Goal: Information Seeking & Learning: Learn about a topic

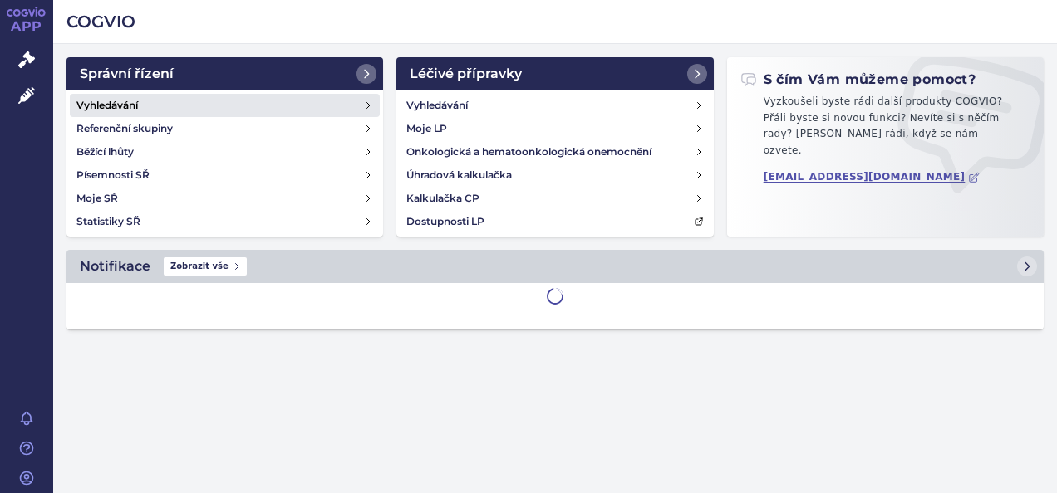
click at [164, 104] on link "Vyhledávání" at bounding box center [225, 105] width 310 height 23
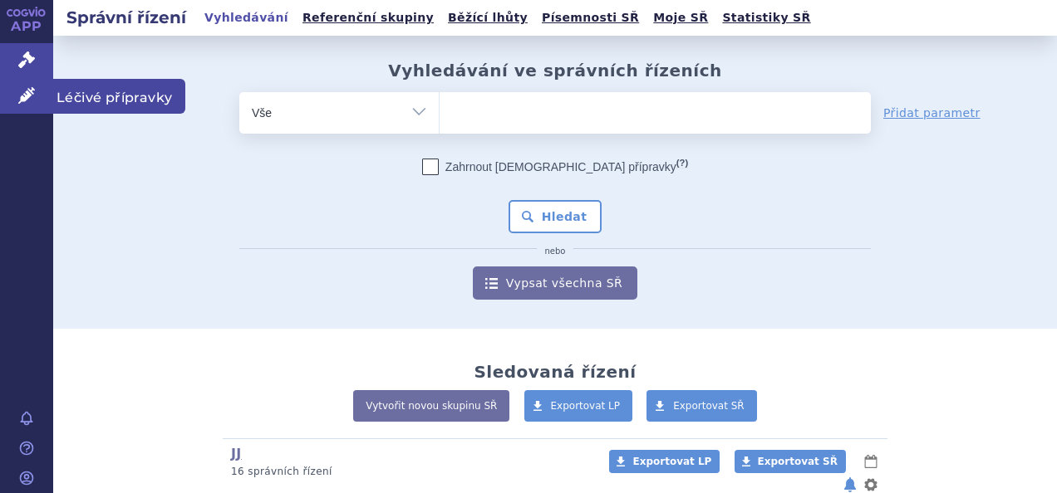
click at [33, 100] on icon at bounding box center [26, 95] width 17 height 17
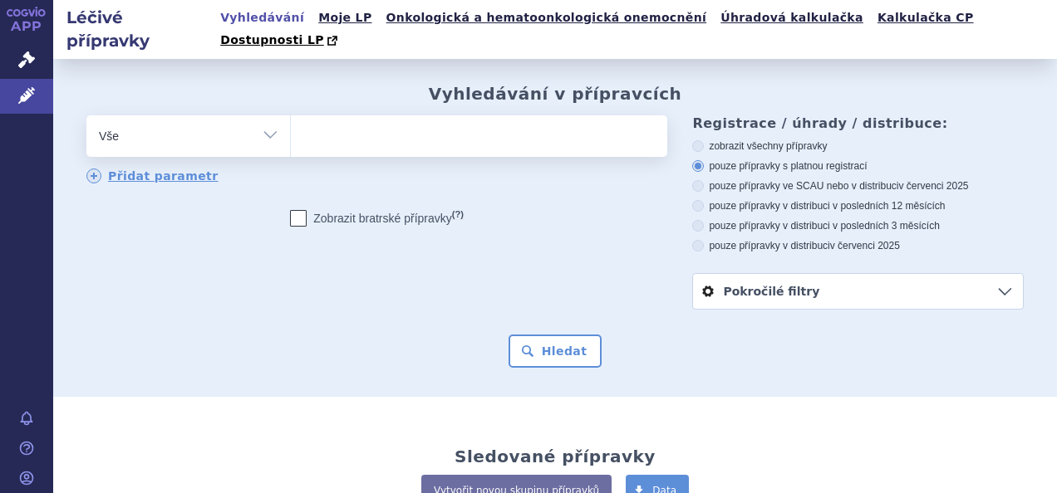
click at [507, 120] on ul at bounding box center [477, 132] width 372 height 35
click at [291, 120] on select at bounding box center [290, 136] width 1 height 42
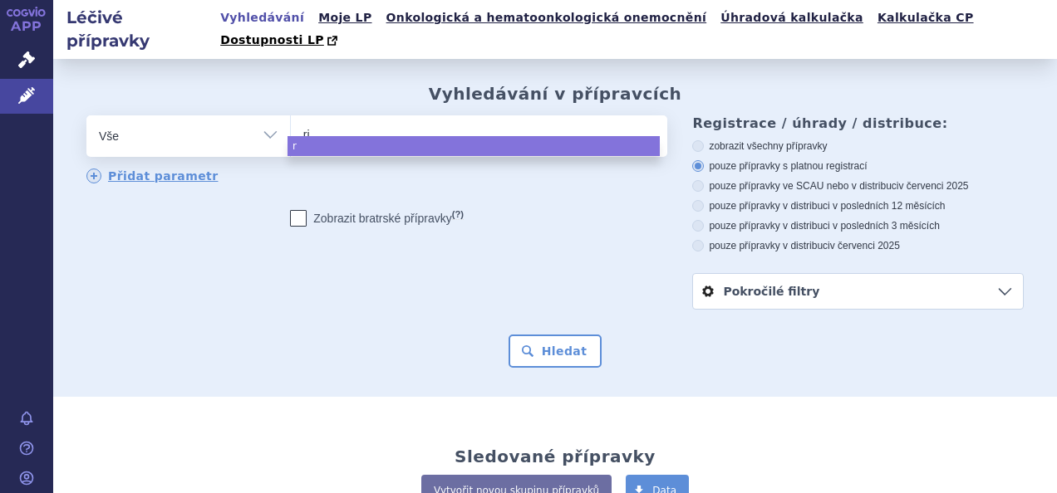
type input "rin"
type input "rinvo"
type input "rinvoq"
select select "rinvoq"
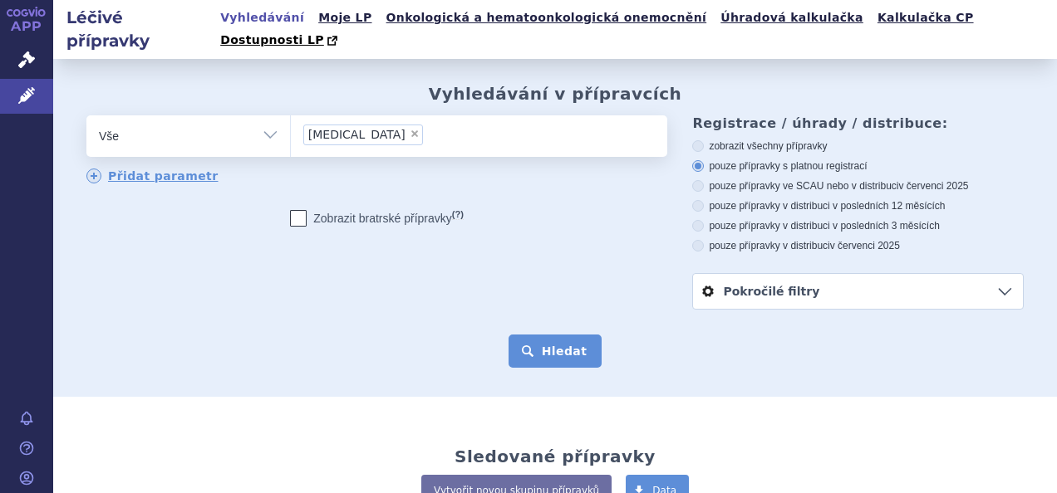
click at [577, 346] on button "Hledat" at bounding box center [555, 351] width 94 height 33
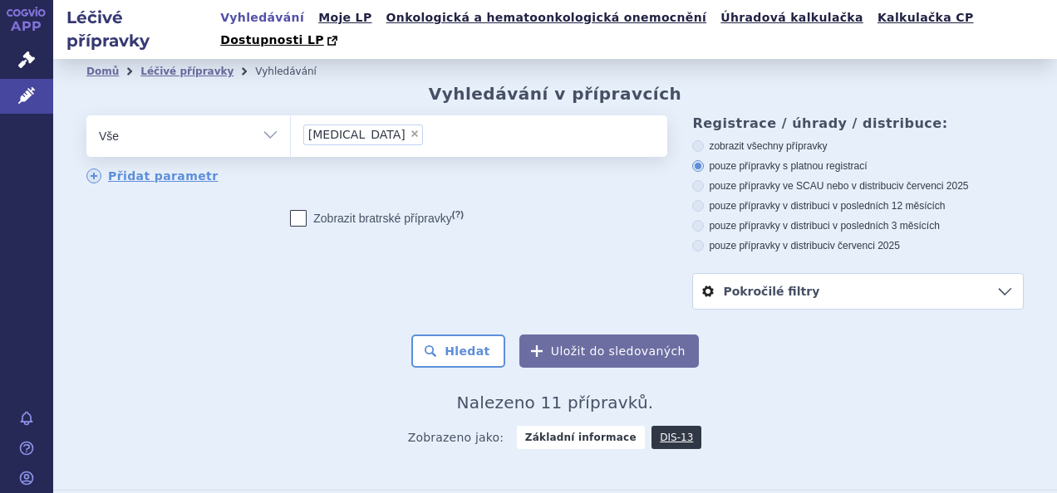
scroll to position [332, 0]
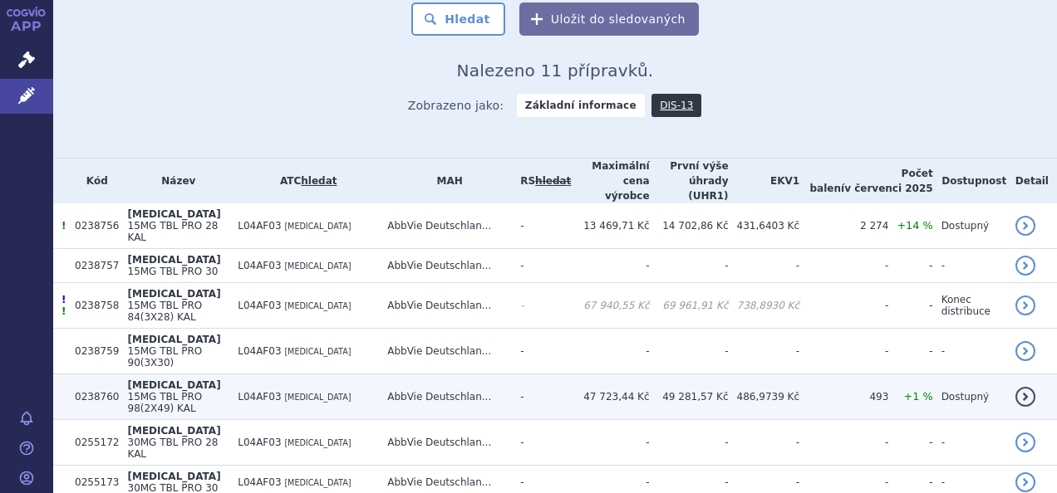
click at [287, 375] on td "L04AF03 UPADACITINIB" at bounding box center [304, 398] width 150 height 46
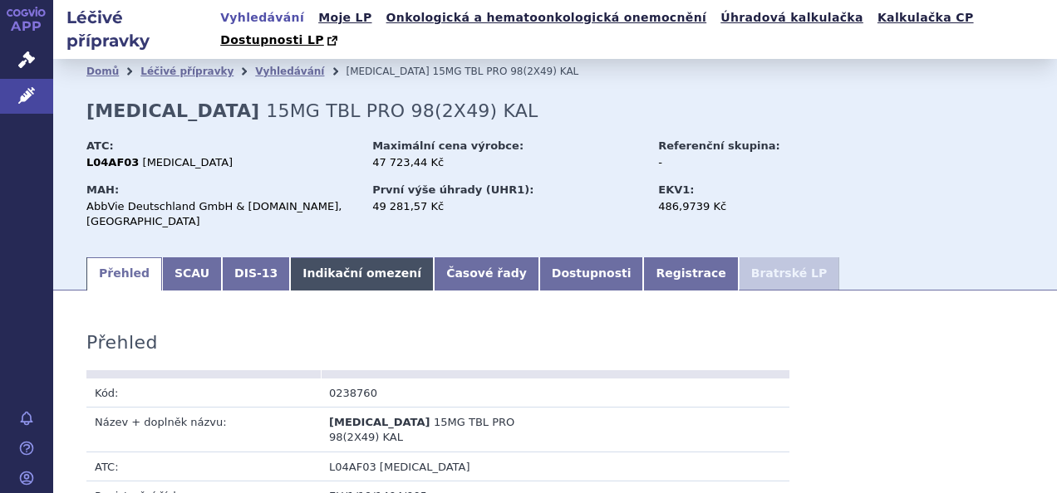
click at [331, 258] on link "Indikační omezení" at bounding box center [362, 274] width 144 height 33
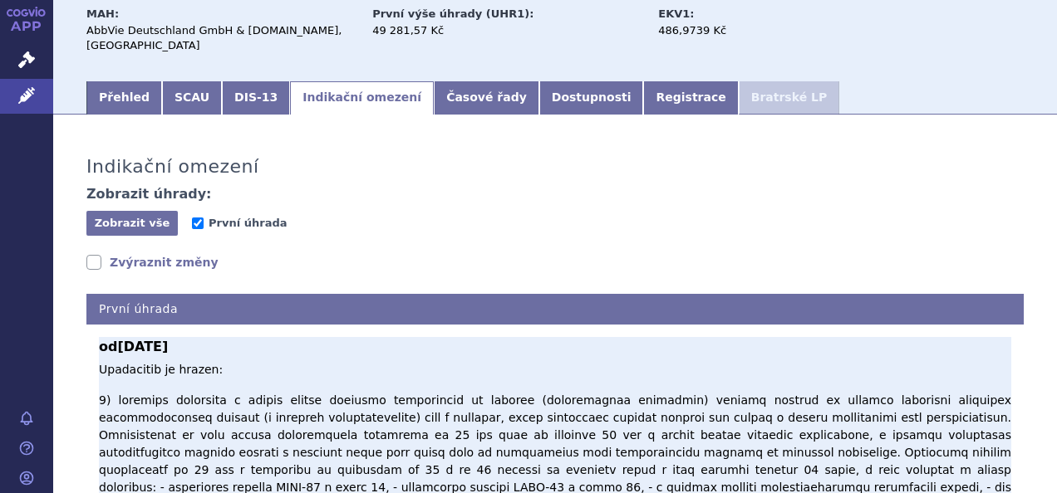
scroll to position [332, 0]
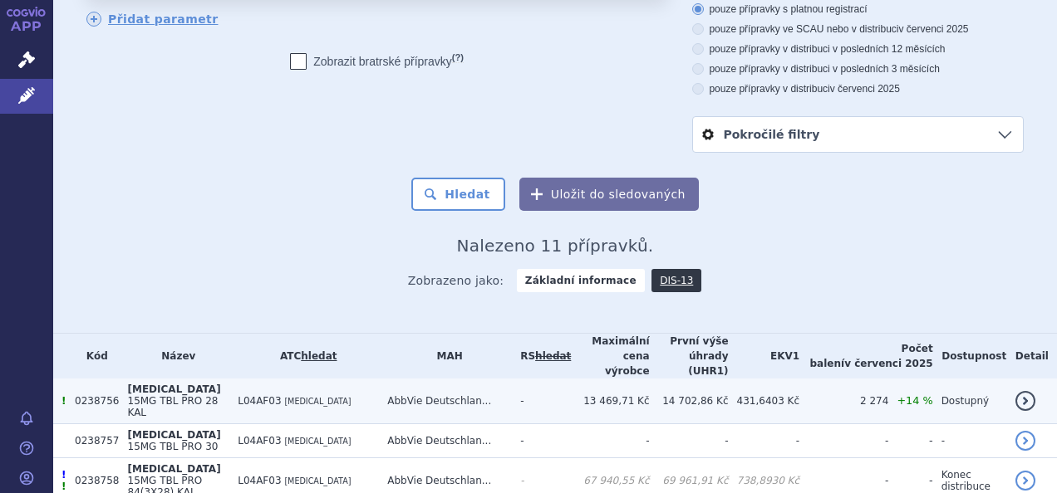
scroll to position [194, 0]
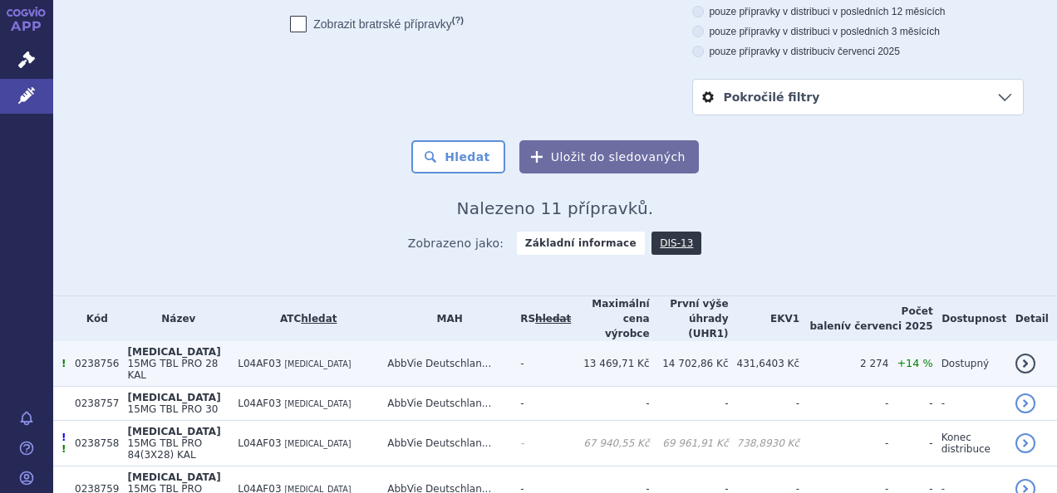
click at [348, 341] on td "L04AF03 UPADACITINIB" at bounding box center [304, 364] width 150 height 46
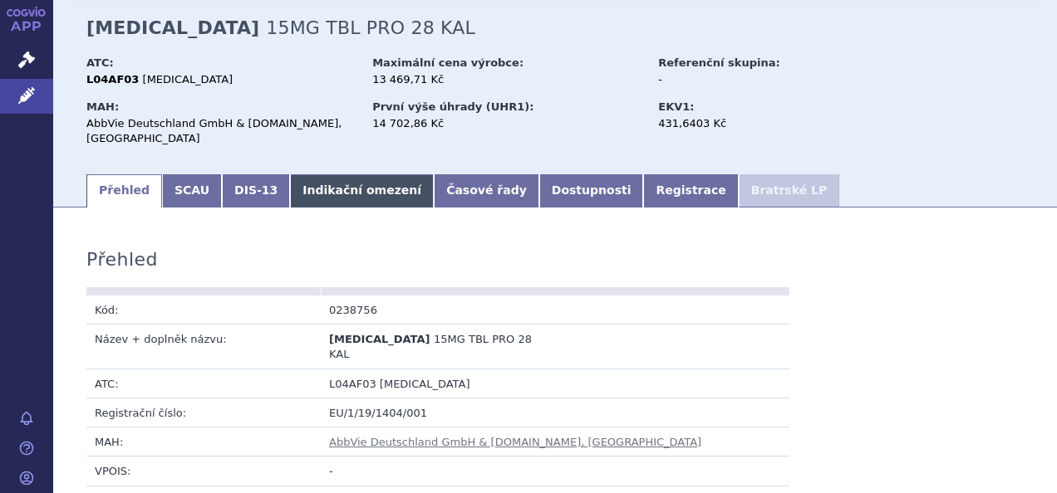
click at [361, 174] on link "Indikační omezení" at bounding box center [362, 190] width 144 height 33
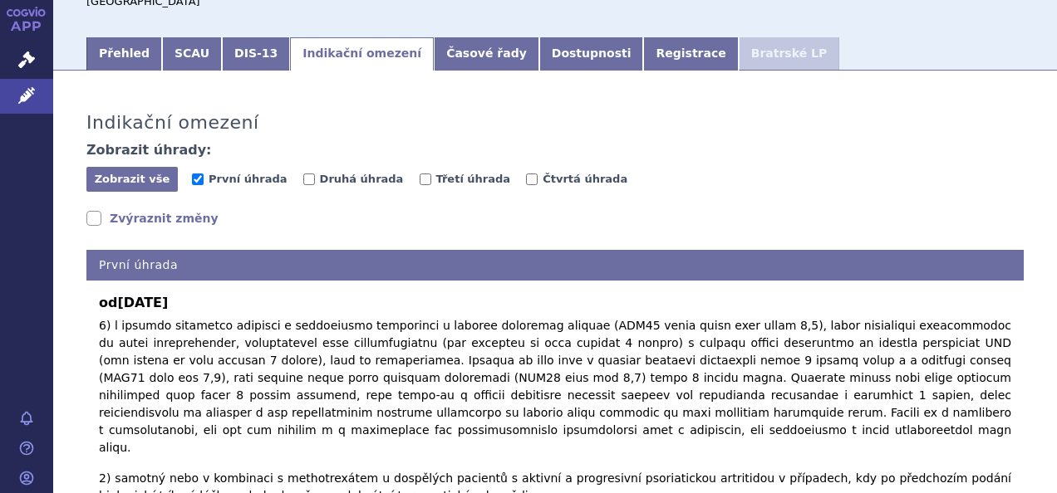
scroll to position [249, 0]
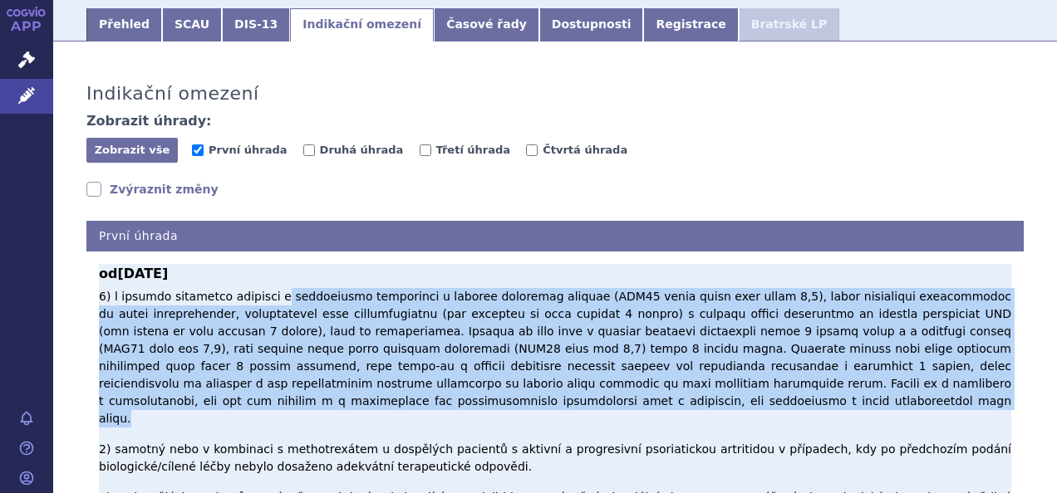
drag, startPoint x: 263, startPoint y: 249, endPoint x: 337, endPoint y: 367, distance: 139.7
click at [337, 367] on div "od 01.06.2025 2) samotný nebo v kombinaci s methotrexátem u dospělých pacientů …" at bounding box center [555, 394] width 912 height 260
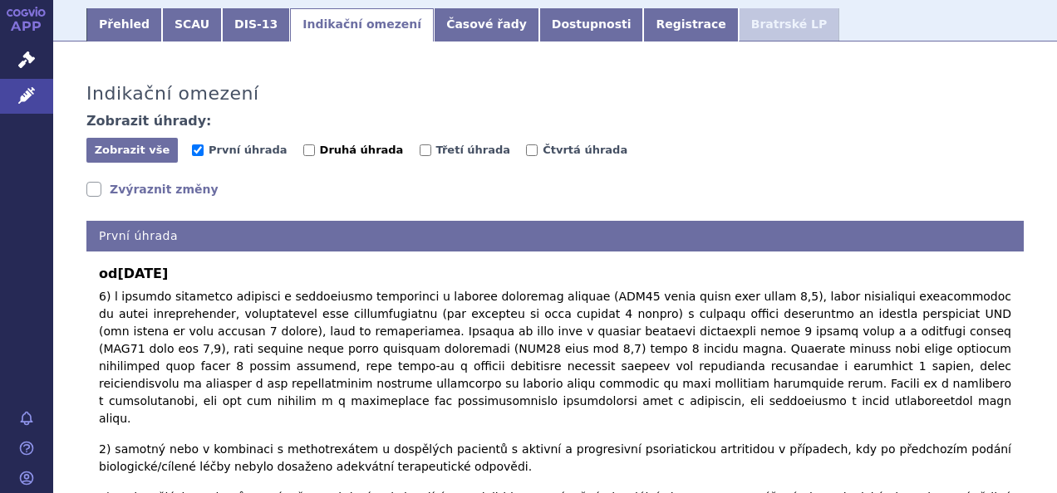
drag, startPoint x: 337, startPoint y: 367, endPoint x: 318, endPoint y: 110, distance: 258.2
click at [320, 144] on span "Druhá úhrada" at bounding box center [362, 150] width 84 height 12
click at [315, 145] on input "Druhá úhrada" at bounding box center [309, 151] width 12 height 12
checkbox input "true"
click at [244, 144] on span "První úhrada" at bounding box center [248, 150] width 78 height 12
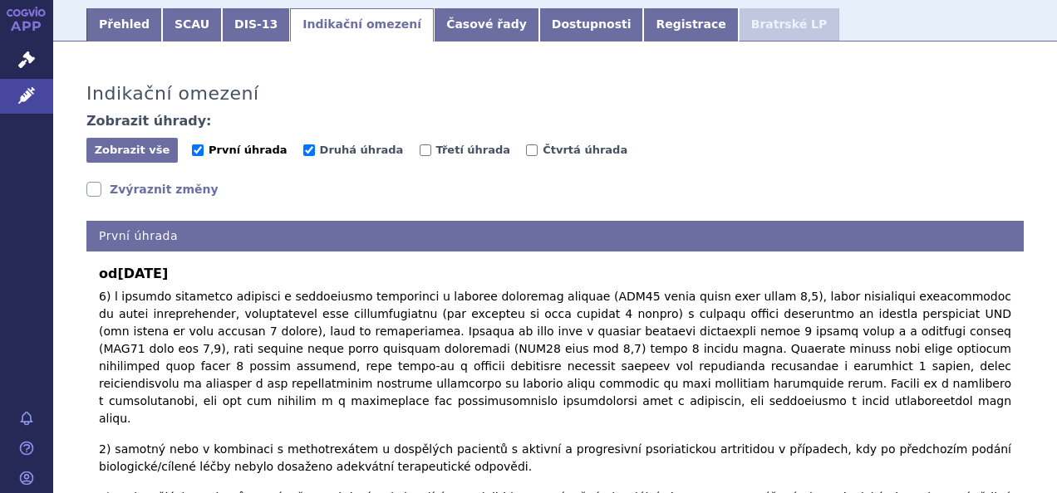
click at [204, 145] on input "První úhrada" at bounding box center [198, 151] width 12 height 12
checkbox input "false"
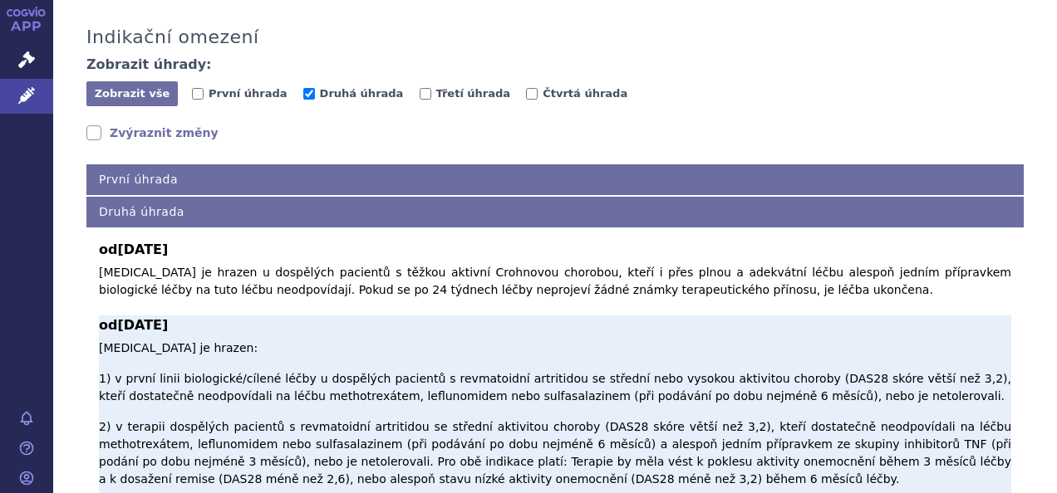
scroll to position [332, 0]
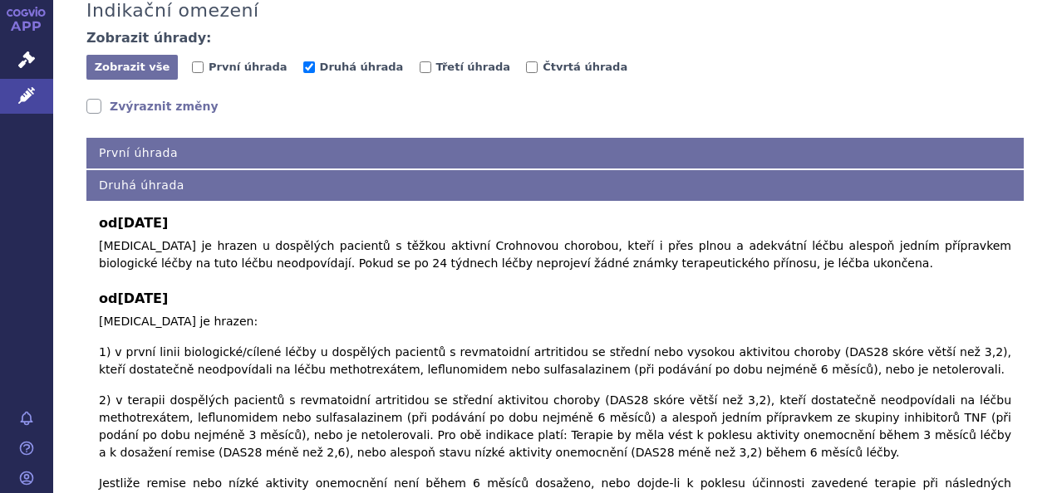
click at [179, 98] on link "Zvýraznit změny" at bounding box center [152, 106] width 132 height 17
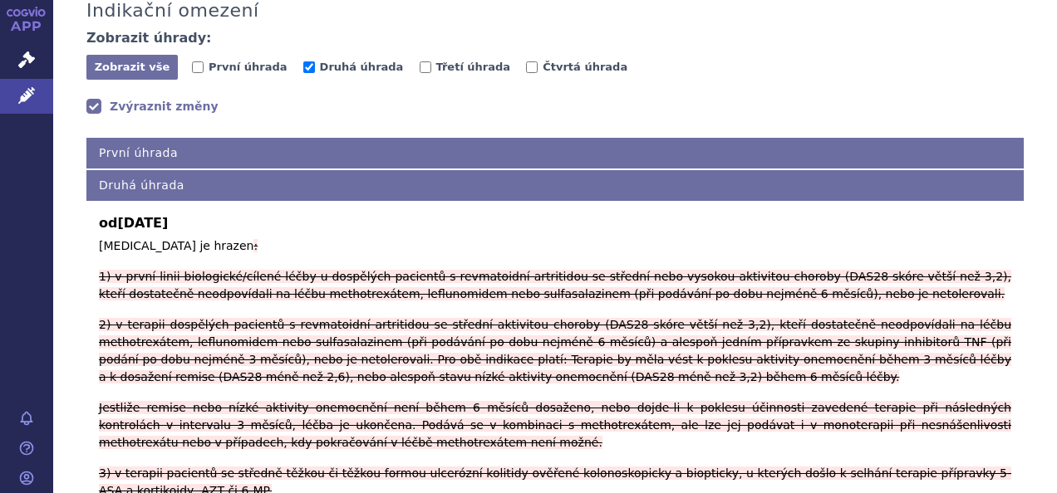
click at [178, 98] on link "Zvýraznit změny" at bounding box center [152, 106] width 132 height 17
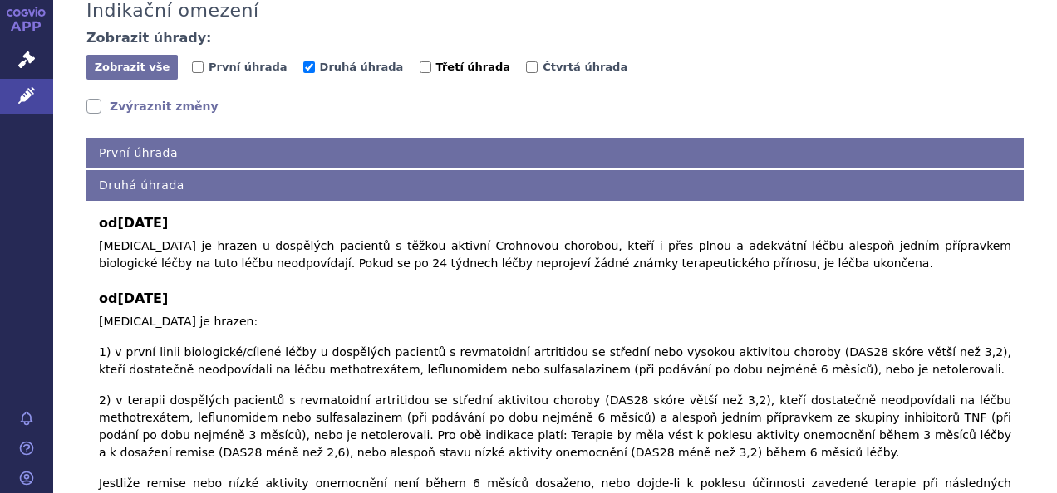
click at [468, 61] on span "Třetí úhrada" at bounding box center [473, 67] width 75 height 12
click at [431, 61] on input "Třetí úhrada" at bounding box center [426, 67] width 12 height 12
checkbox input "true"
click at [334, 61] on span "Druhá úhrada" at bounding box center [362, 67] width 84 height 12
click at [315, 61] on input "Druhá úhrada" at bounding box center [309, 67] width 12 height 12
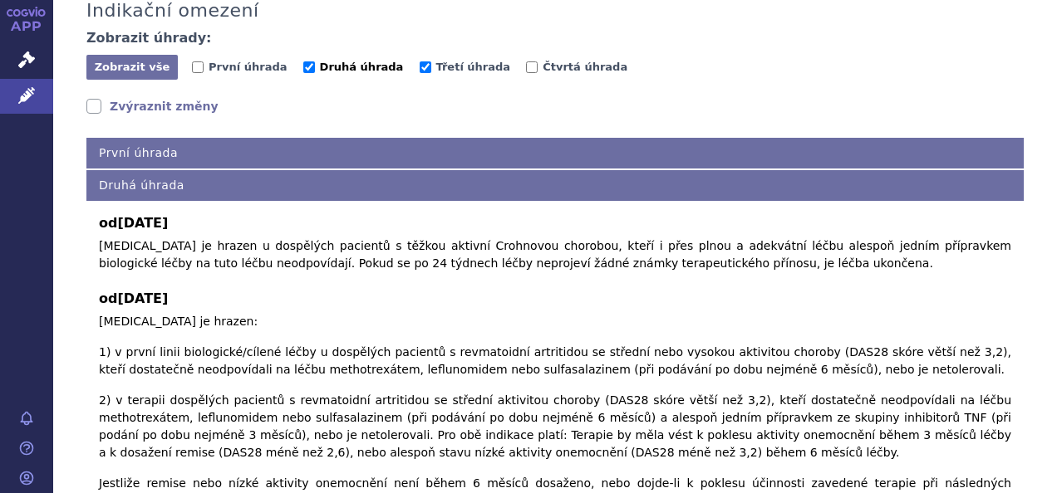
checkbox input "false"
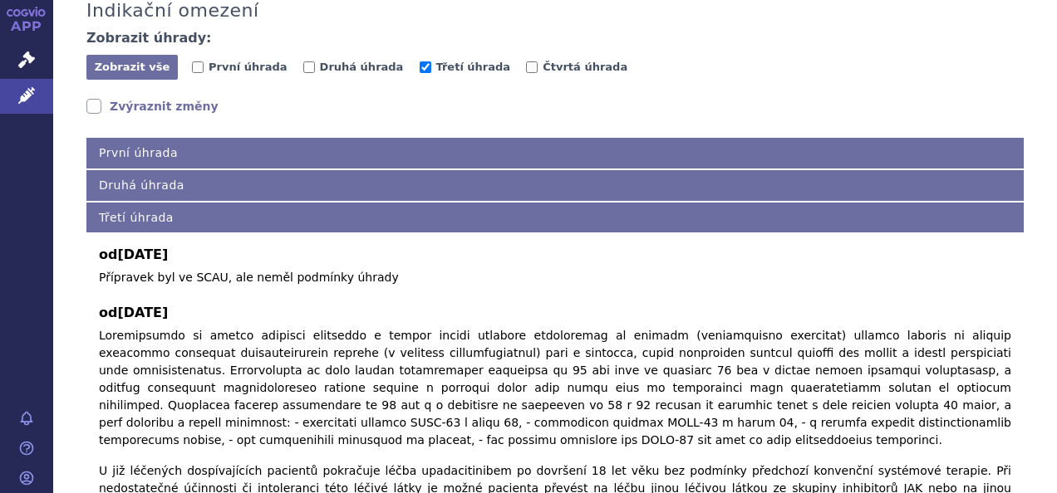
click at [477, 61] on span "Třetí úhrada" at bounding box center [473, 69] width 107 height 16
click at [436, 61] on span "Třetí úhrada" at bounding box center [473, 67] width 75 height 12
click at [427, 61] on input "Třetí úhrada" at bounding box center [426, 67] width 12 height 12
checkbox input "false"
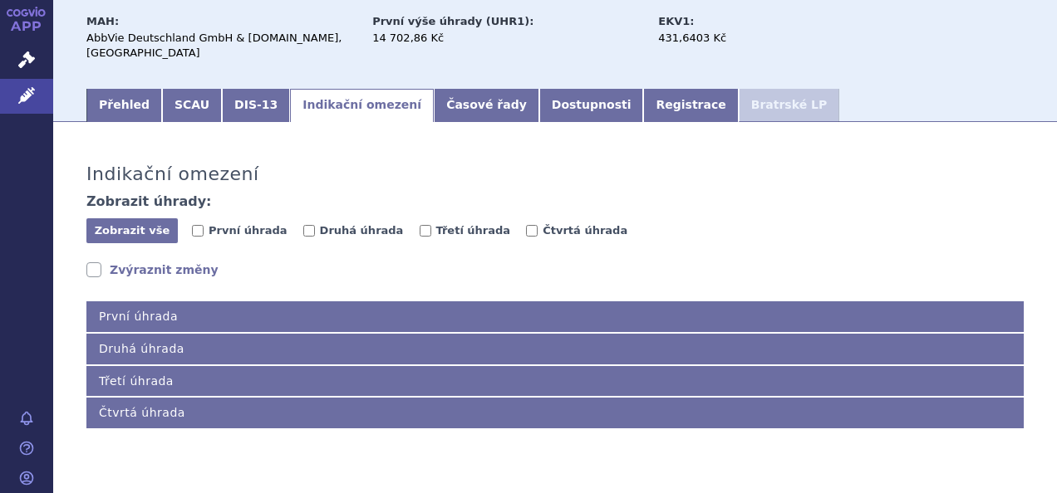
click at [528, 37] on div "Domů Léčivé přípravky Vyhledávání RINVOQ 15MG TBL PRO 28 KAL RINVOQ 15MG TBL PR…" at bounding box center [555, 0] width 1004 height 170
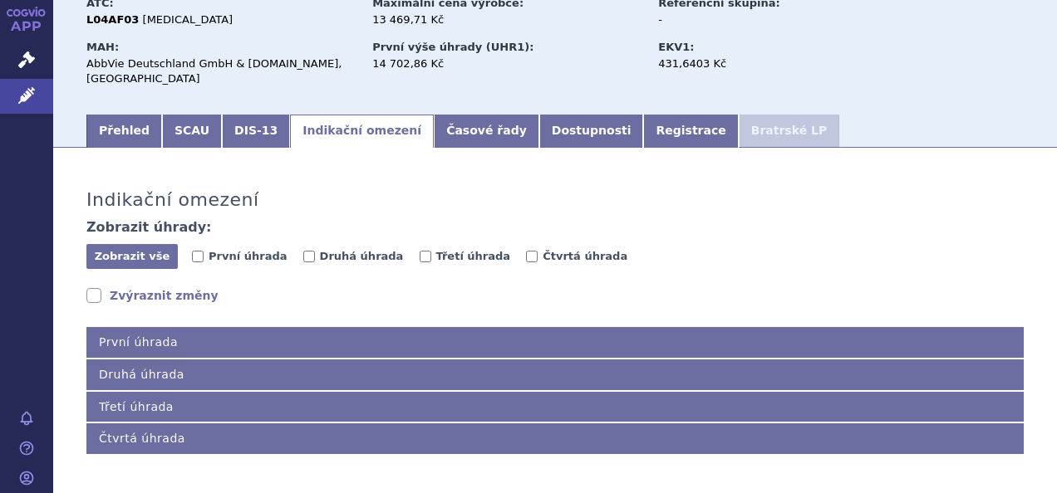
scroll to position [169, 0]
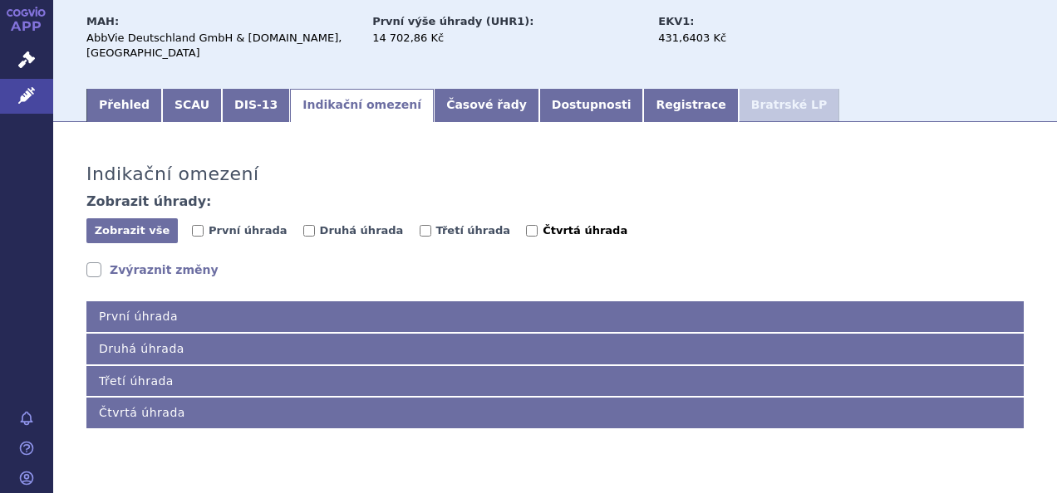
click at [542, 224] on span "Čtvrtá úhrada" at bounding box center [584, 230] width 85 height 12
click at [532, 225] on input "Čtvrtá úhrada" at bounding box center [532, 231] width 12 height 12
checkbox input "true"
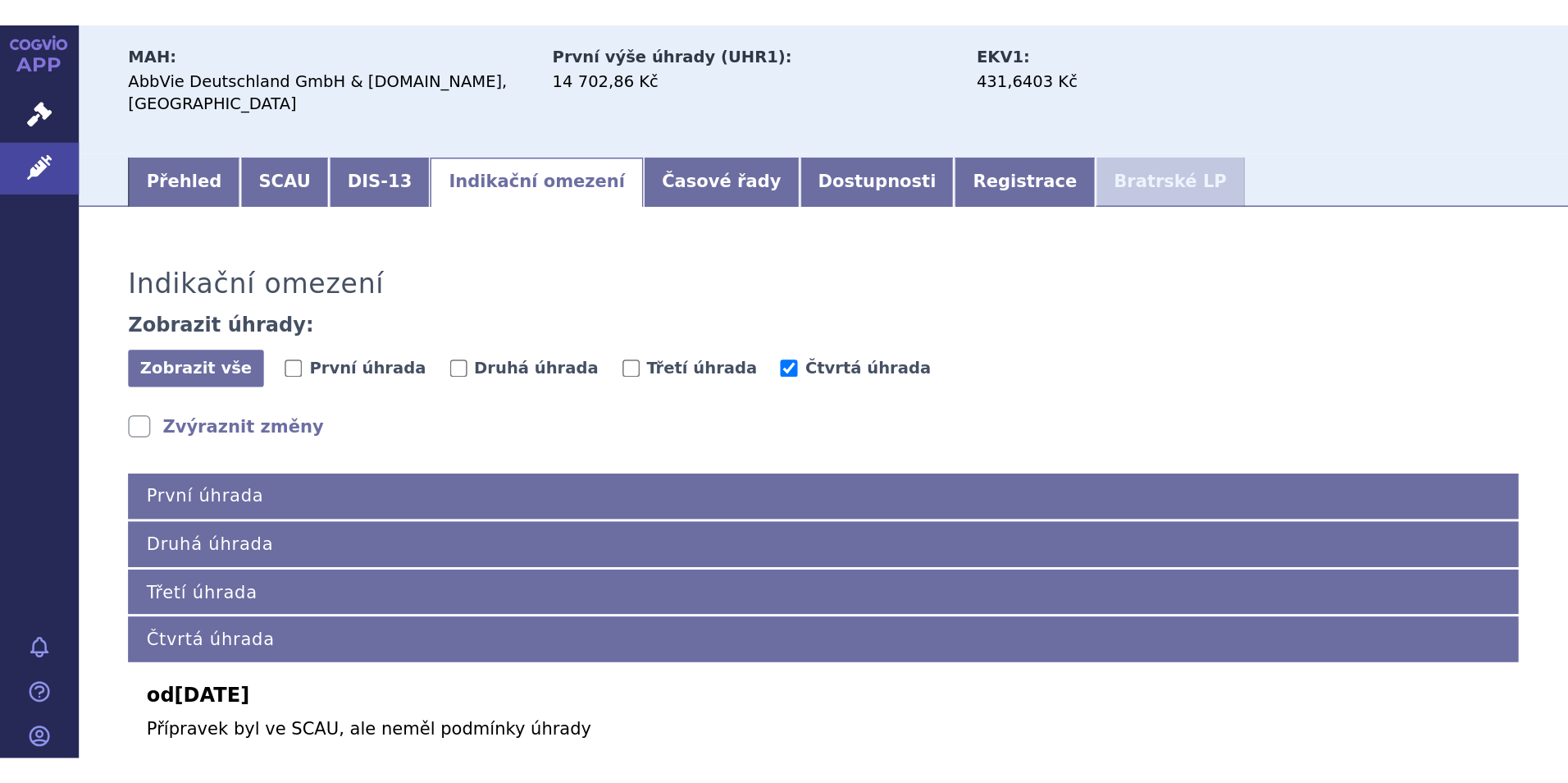
scroll to position [331, 0]
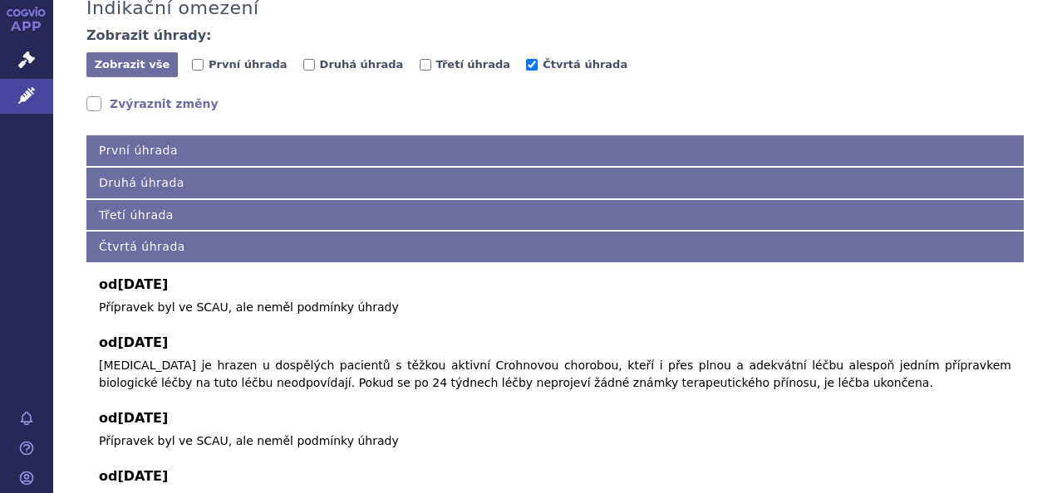
click at [204, 52] on div "Zobrazit vše Skrýt vše První úhrada Druhá úhrada Třetí úhrada Čtvrtá úhrada" at bounding box center [554, 65] width 937 height 27
drag, startPoint x: 533, startPoint y: 33, endPoint x: 510, endPoint y: 39, distance: 24.0
click at [510, 52] on div "Zobrazit vše Skrýt vše První úhrada Druhá úhrada Třetí úhrada Čtvrtá úhrada" at bounding box center [554, 65] width 937 height 27
click at [261, 58] on span "První úhrada" at bounding box center [248, 64] width 78 height 12
click at [204, 59] on input "První úhrada" at bounding box center [198, 65] width 12 height 12
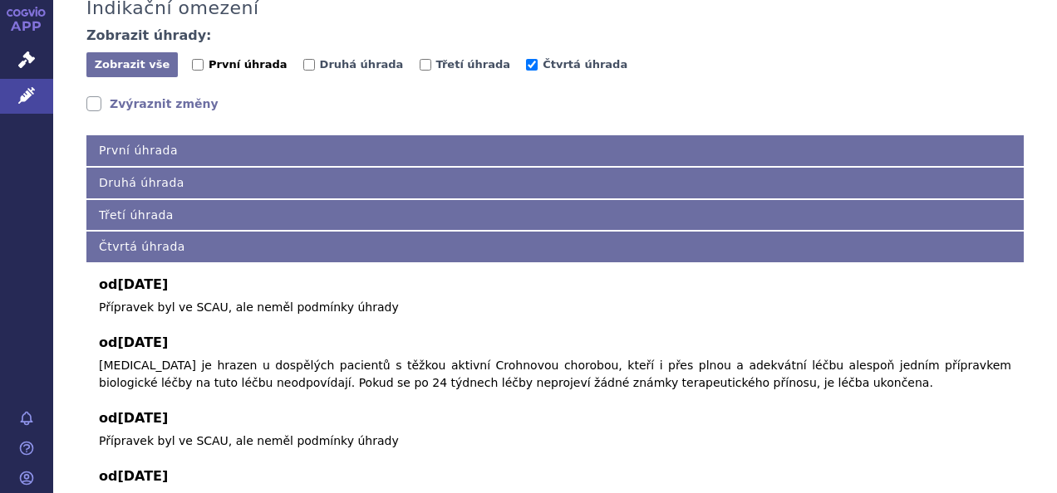
checkbox input "true"
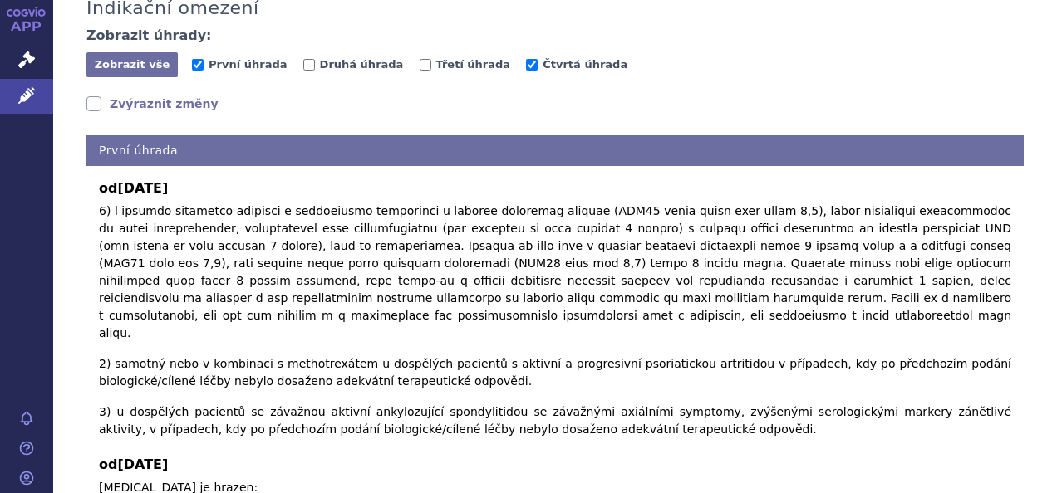
drag, startPoint x: 543, startPoint y: 37, endPoint x: 533, endPoint y: 45, distance: 13.0
click at [542, 58] on span "Čtvrtá úhrada" at bounding box center [582, 66] width 113 height 16
click at [526, 56] on label "Čtvrtá úhrada" at bounding box center [576, 64] width 101 height 17
click at [526, 59] on input "Čtvrtá úhrada" at bounding box center [532, 65] width 12 height 12
checkbox input "false"
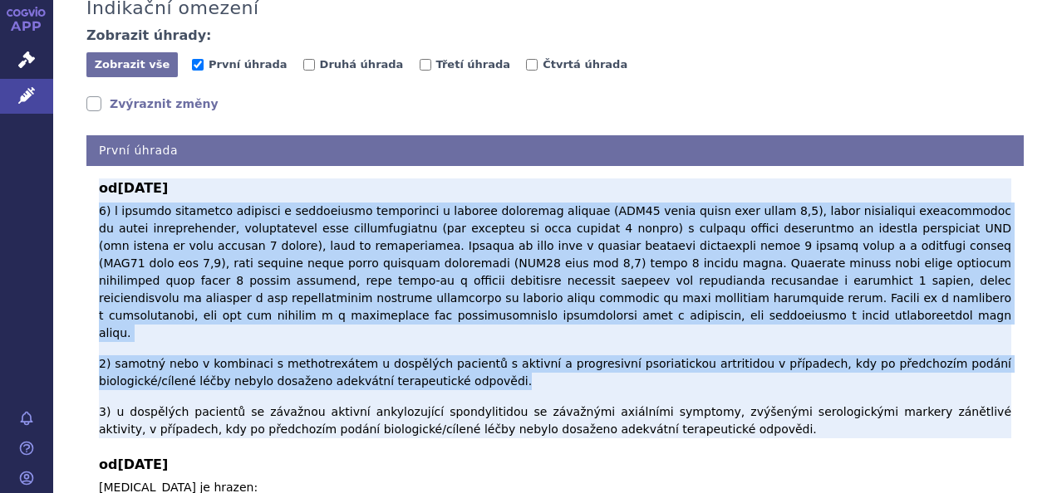
drag, startPoint x: 276, startPoint y: 282, endPoint x: 452, endPoint y: 311, distance: 178.5
click at [452, 311] on p "2) samotný nebo v kombinaci s methotrexátem u dospělých pacientů s aktivní a pr…" at bounding box center [555, 321] width 912 height 236
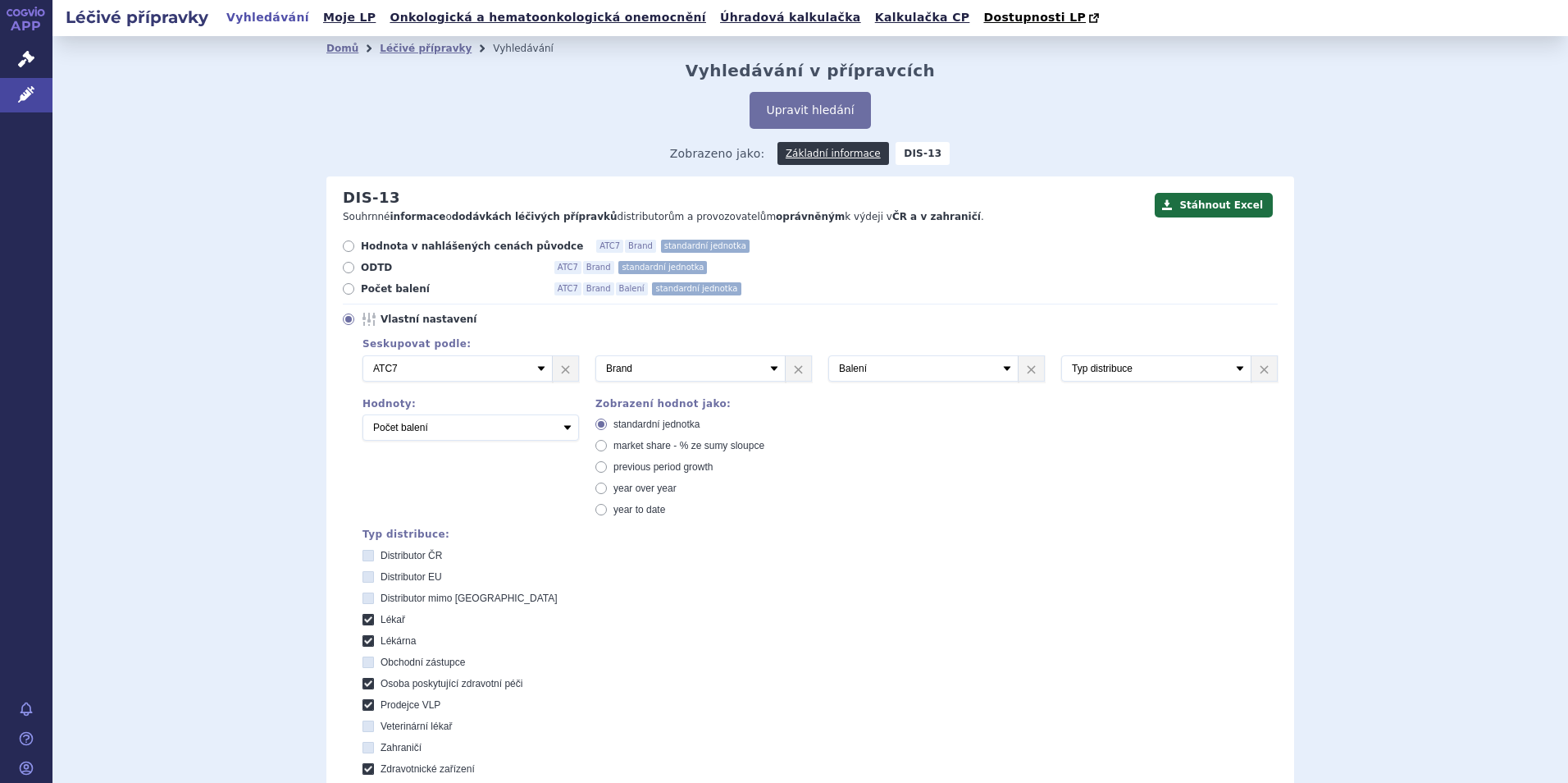
scroll to position [444, 0]
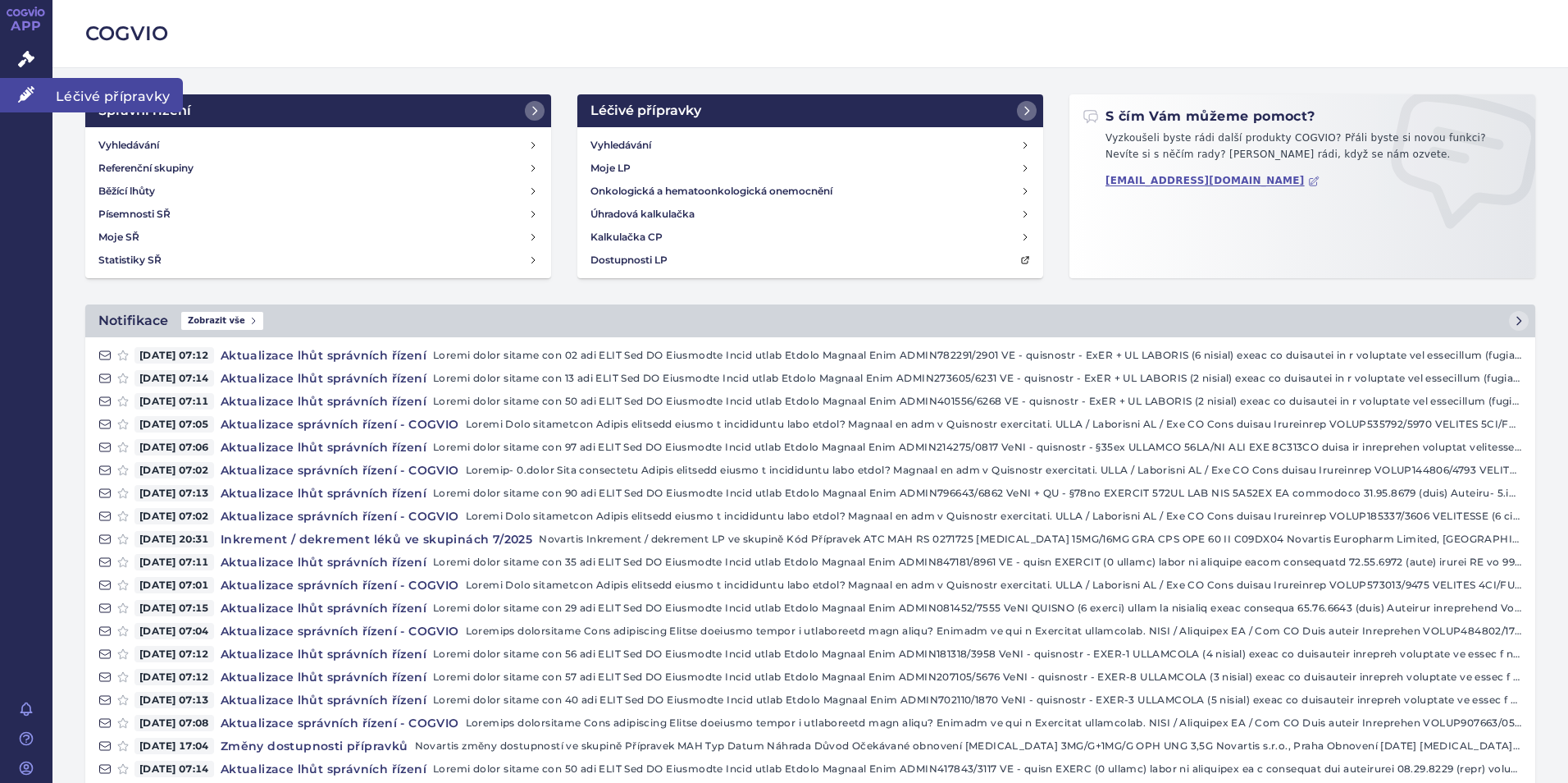
click at [41, 100] on link "Léčivé přípravky" at bounding box center [26, 95] width 52 height 35
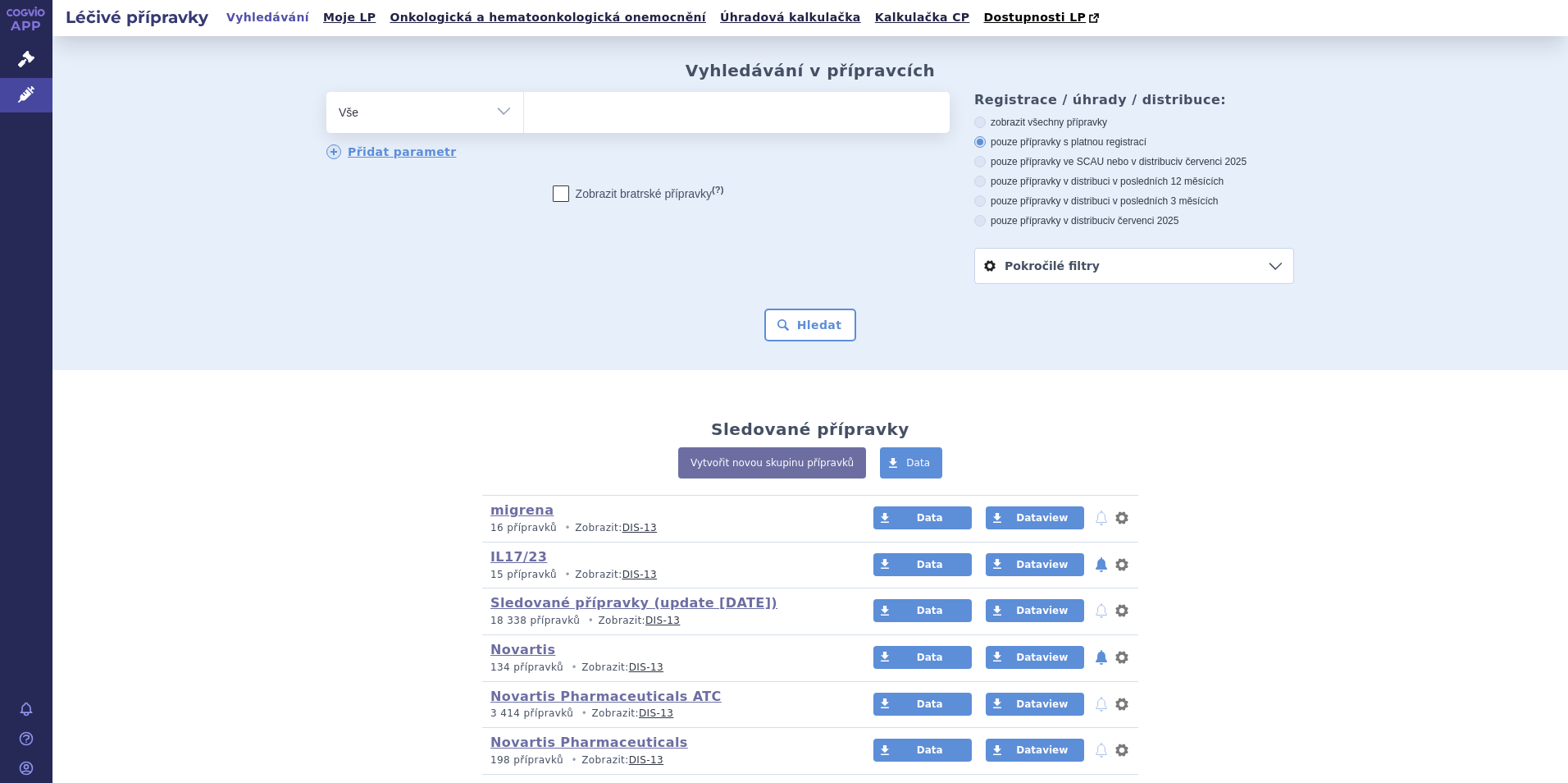
click at [657, 105] on ul at bounding box center [737, 109] width 426 height 35
click at [524, 105] on select at bounding box center [523, 112] width 1 height 41
drag, startPoint x: 60, startPoint y: 65, endPoint x: 22, endPoint y: 66, distance: 38.0
click at [59, 65] on div "Vyhledávání v přípravcích odstranit Vše Přípravek/SUKL kód MAH VPOIS" at bounding box center [810, 203] width 1516 height 334
click at [16, 64] on link "Správní řízení" at bounding box center [26, 59] width 52 height 35
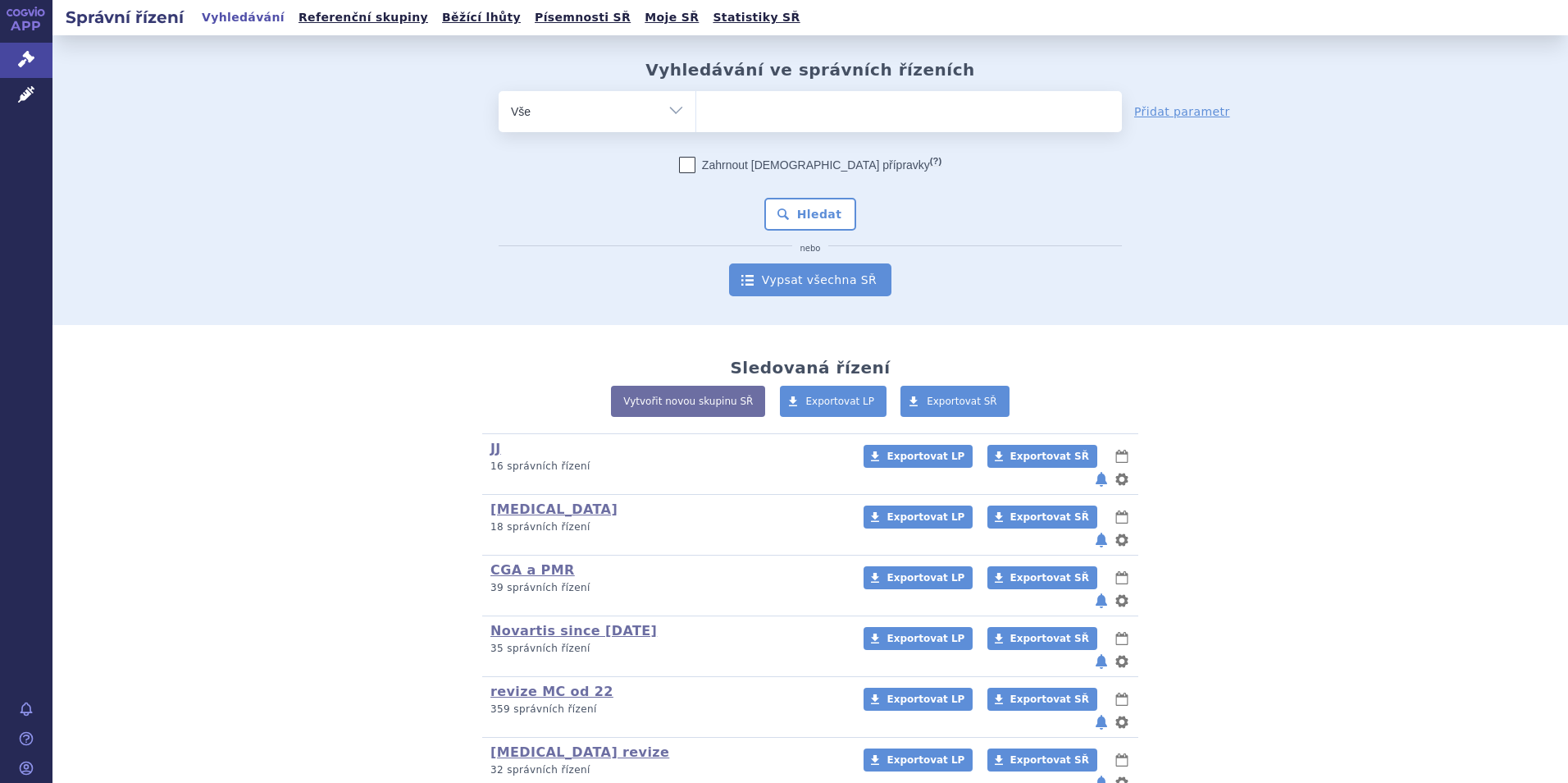
click at [807, 274] on link "Vypsat všechna SŘ" at bounding box center [811, 279] width 162 height 33
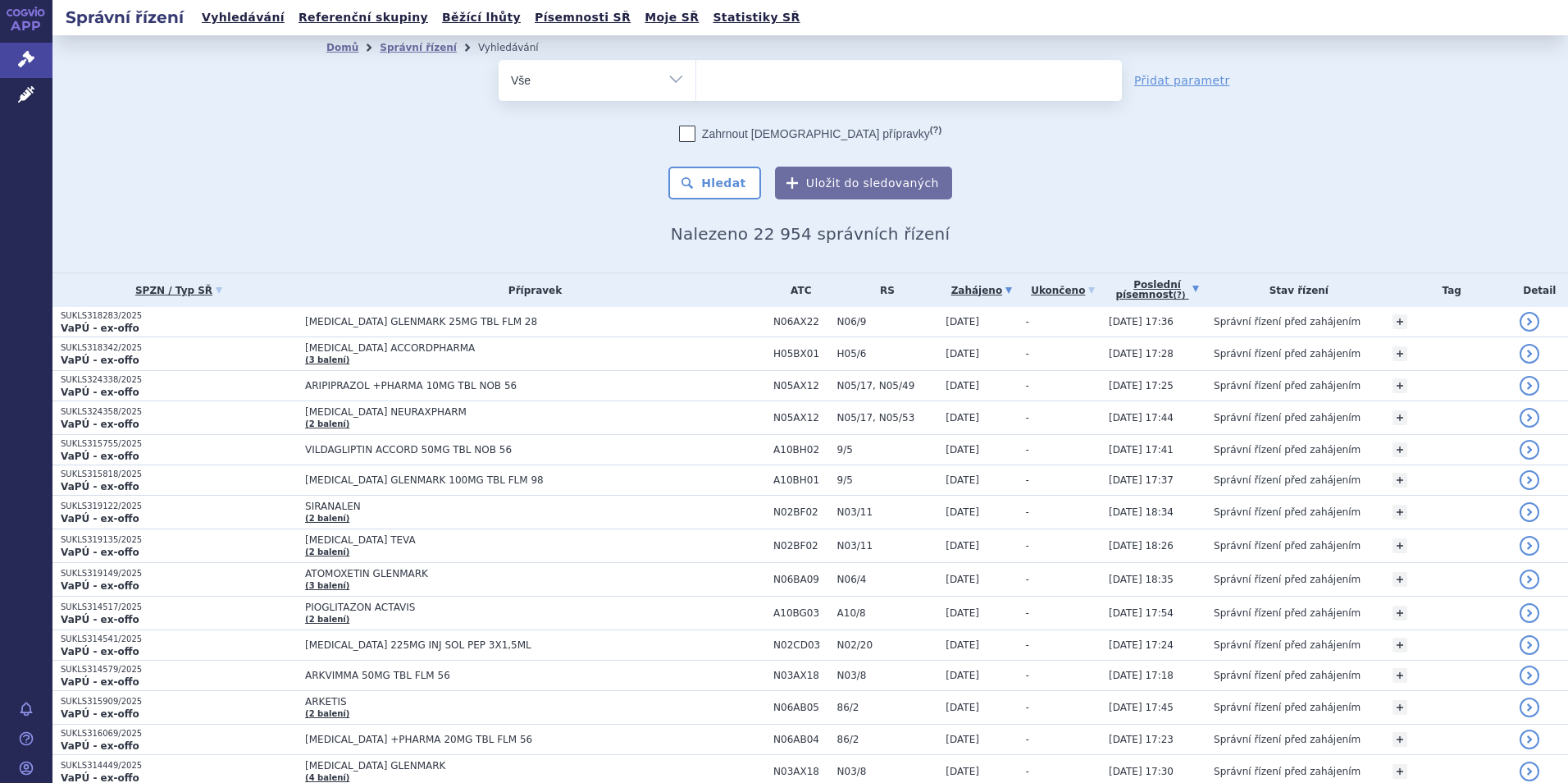
click at [1184, 279] on link "Poslední písemnost (?)" at bounding box center [1157, 290] width 97 height 34
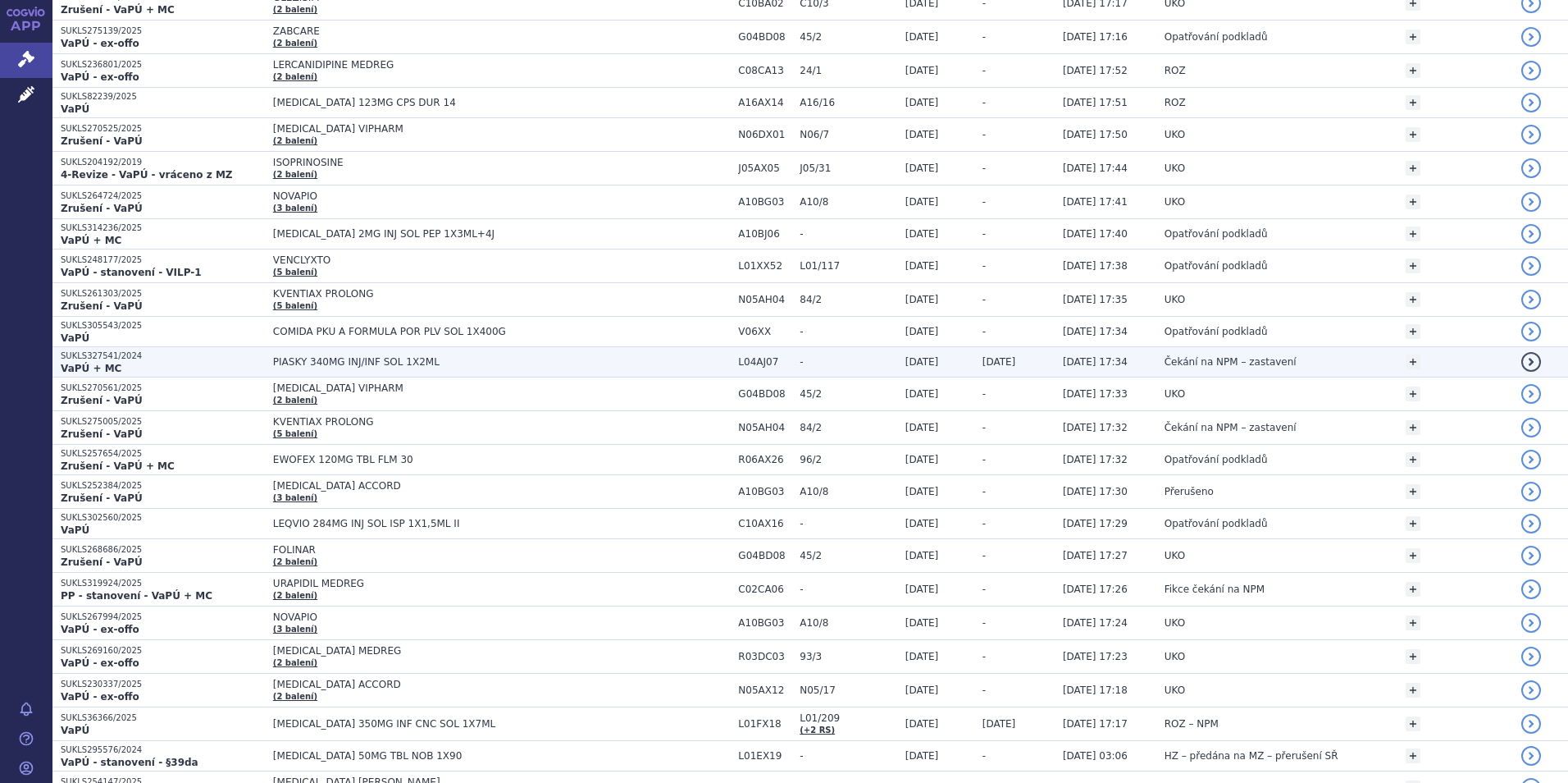
scroll to position [2133, 0]
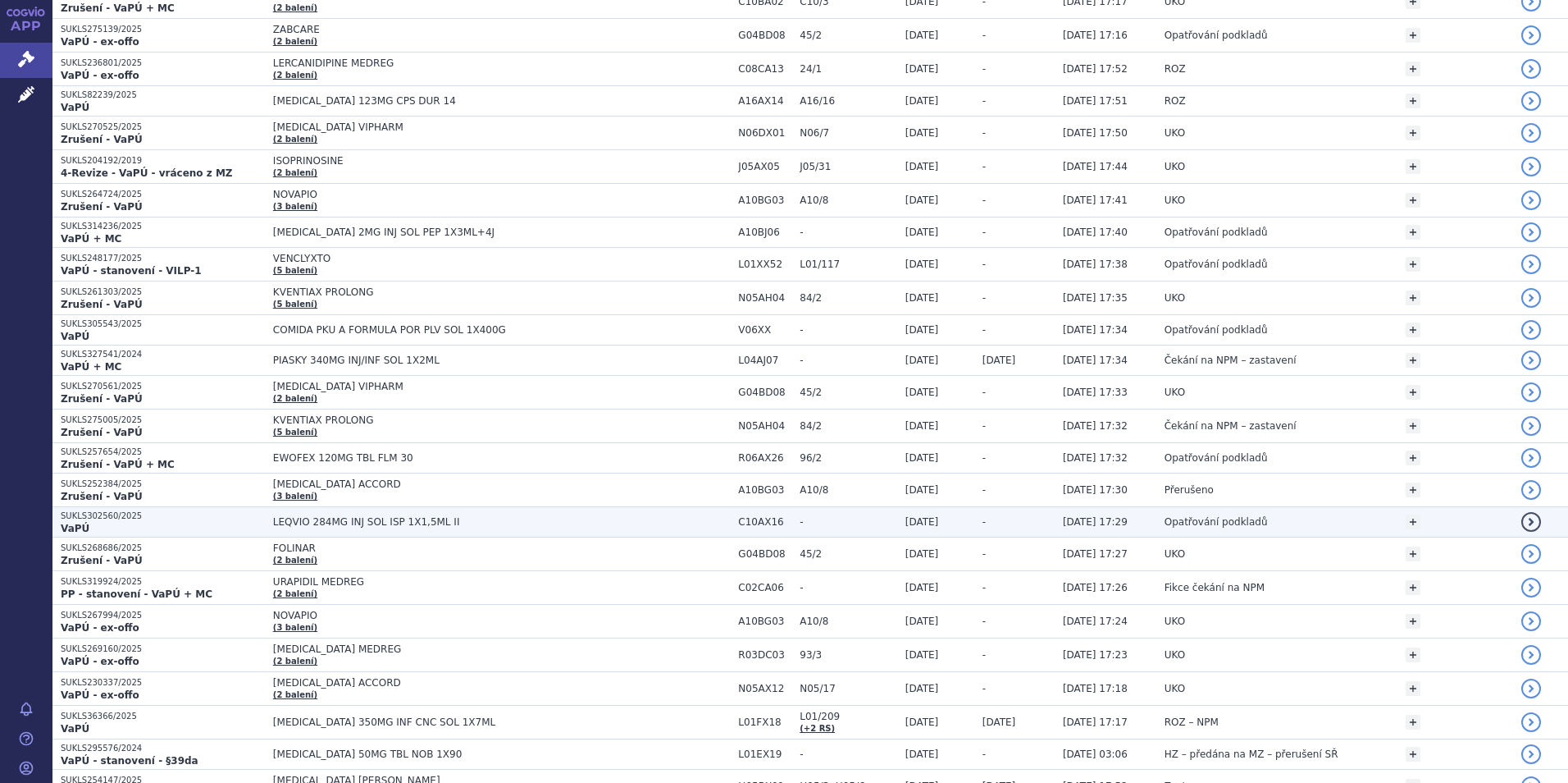
click at [511, 520] on span "LEQVIO 284MG INJ SOL ISP 1X1,5ML II" at bounding box center [478, 522] width 410 height 12
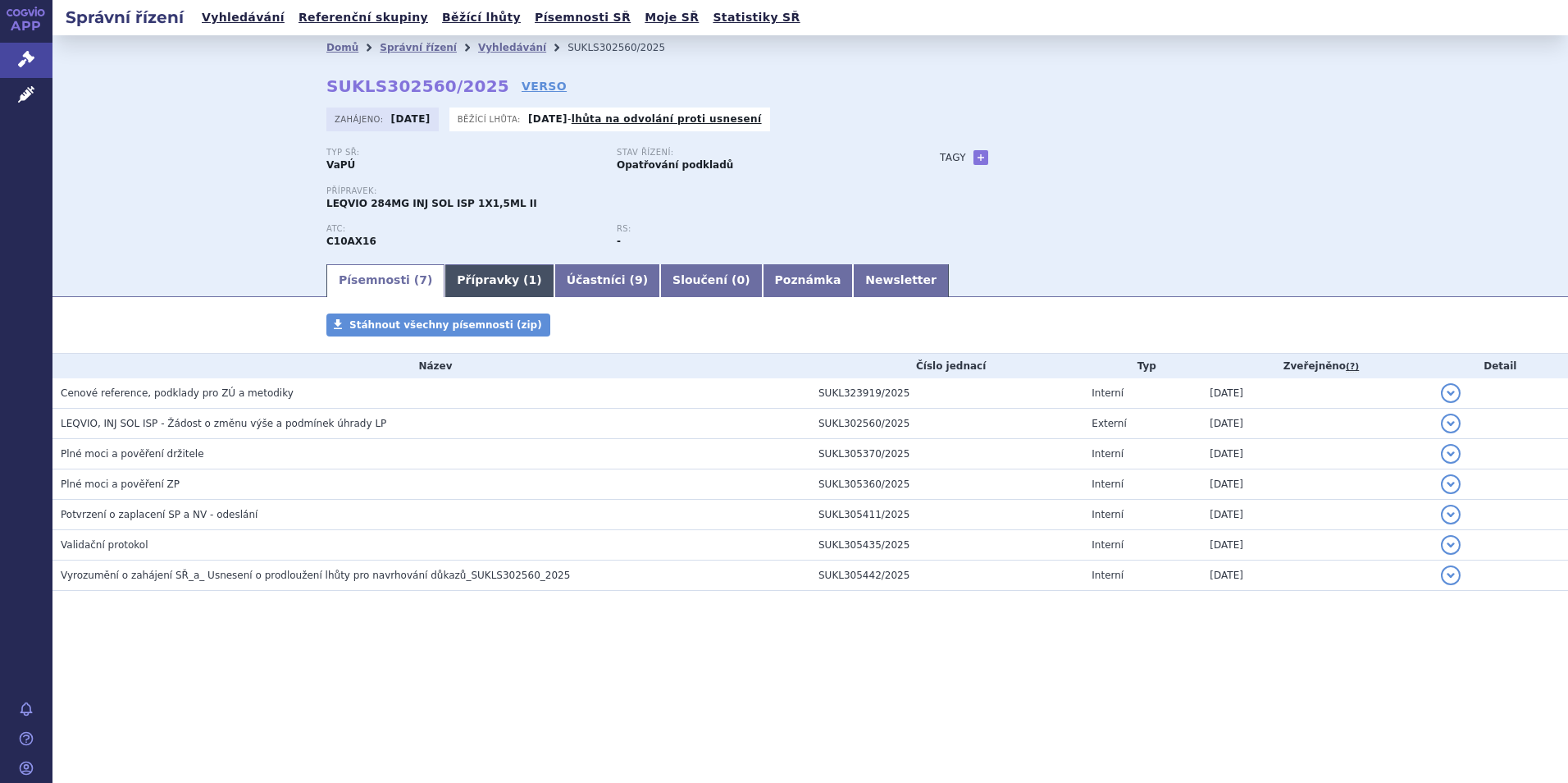
click at [529, 283] on span "1" at bounding box center [533, 279] width 8 height 13
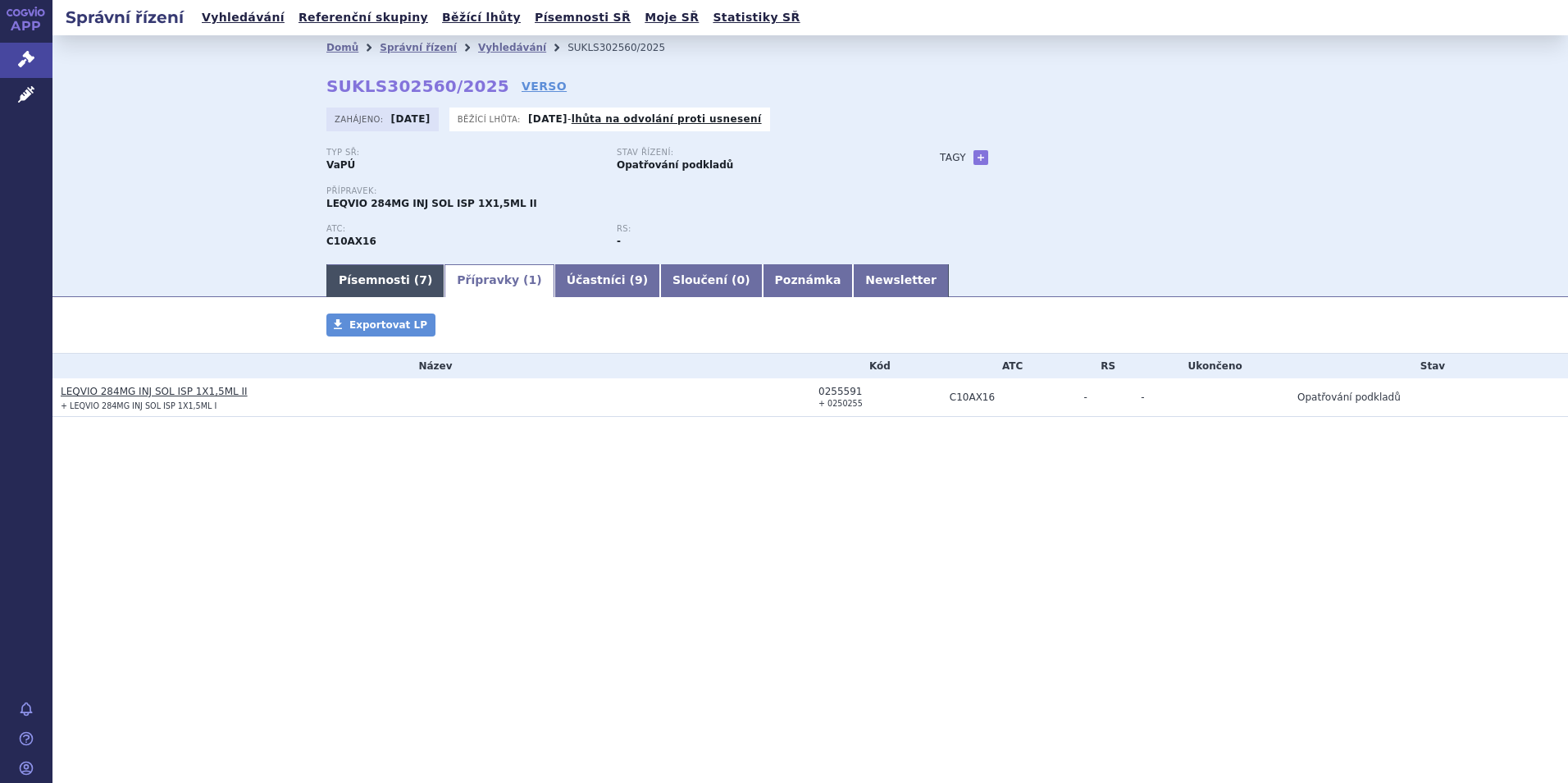
click at [390, 290] on link "Písemnosti ( 7 )" at bounding box center [386, 280] width 118 height 33
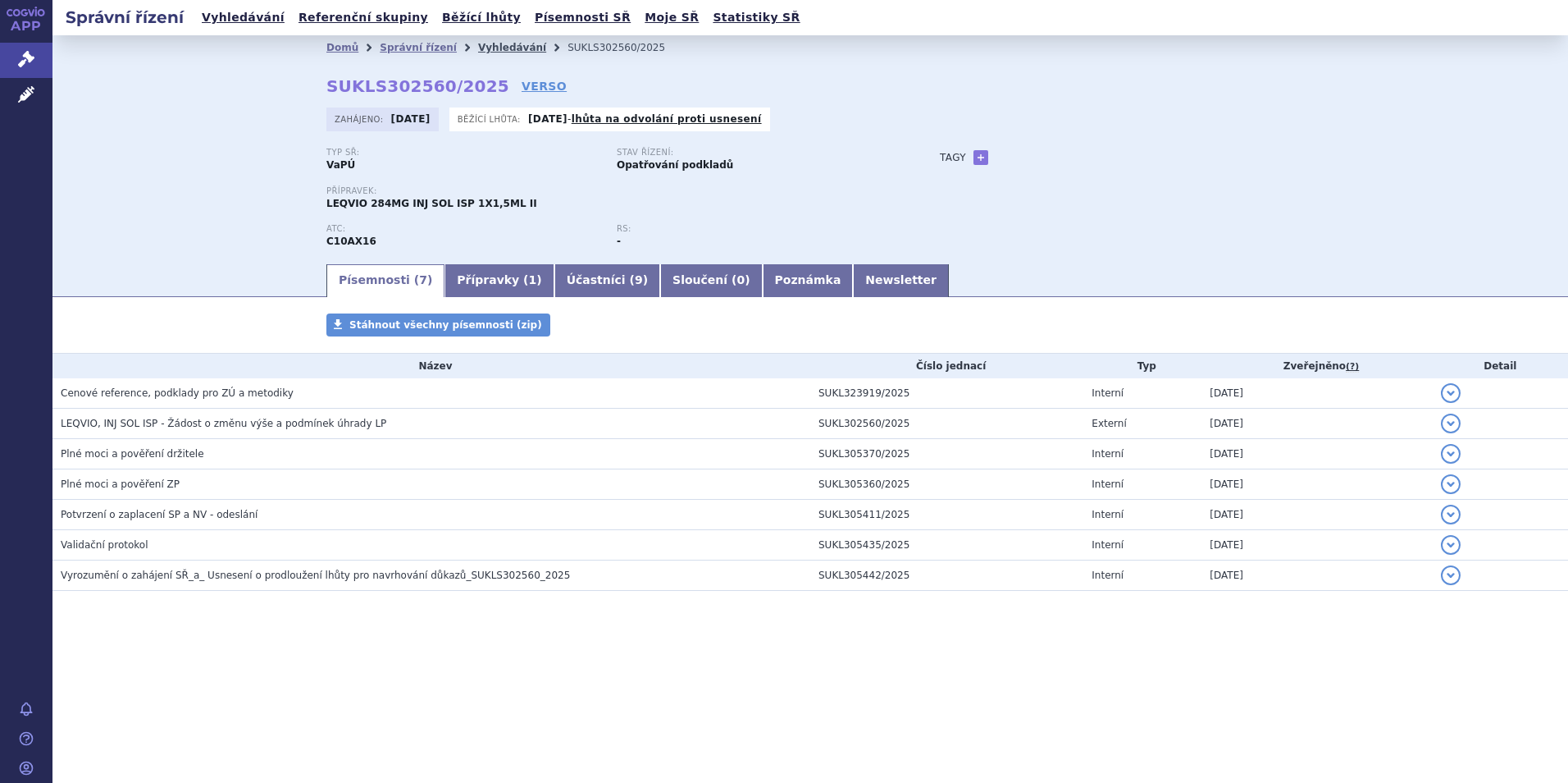
click at [484, 46] on link "Vyhledávání" at bounding box center [511, 47] width 68 height 12
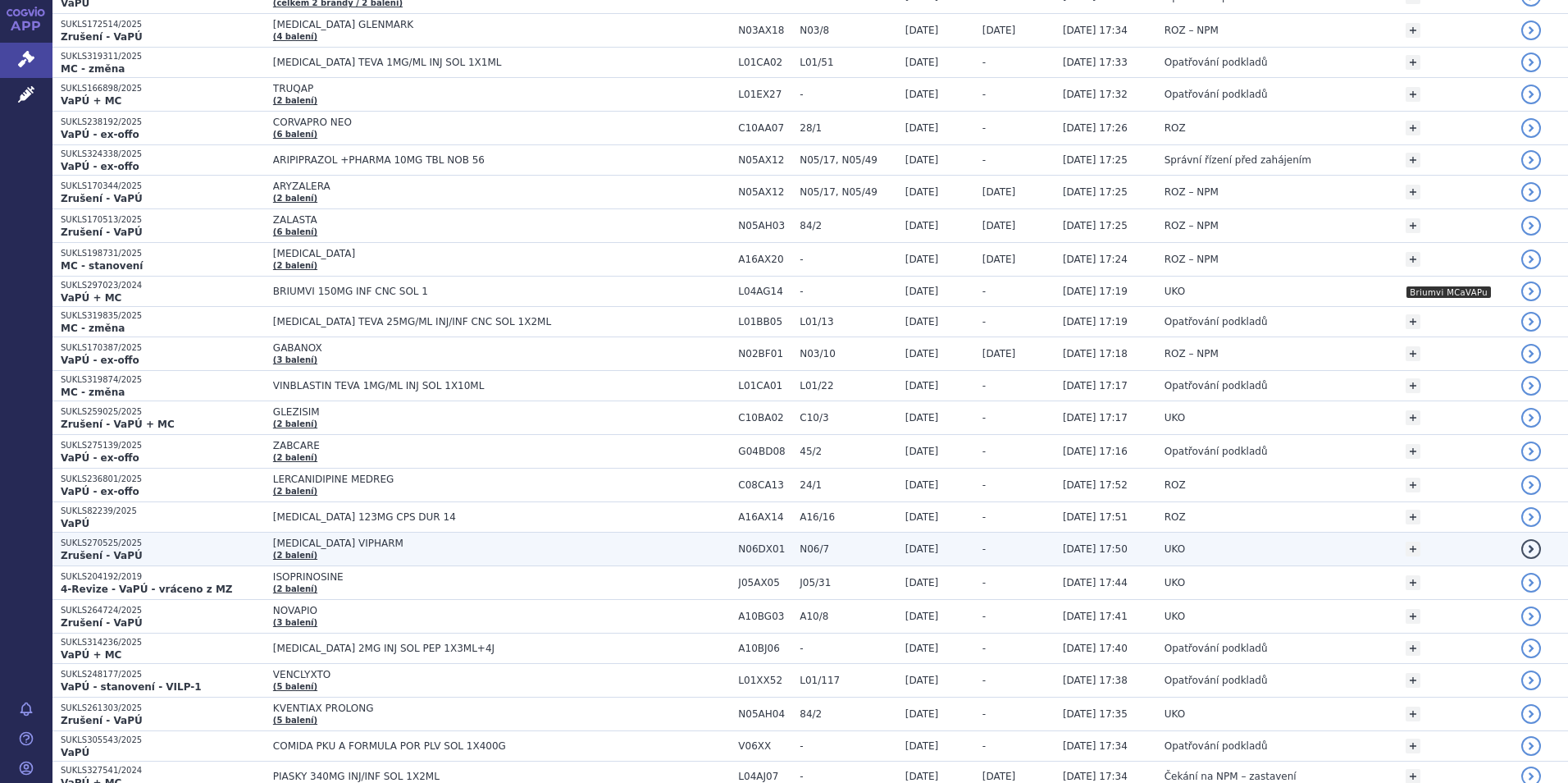
scroll to position [1887, 0]
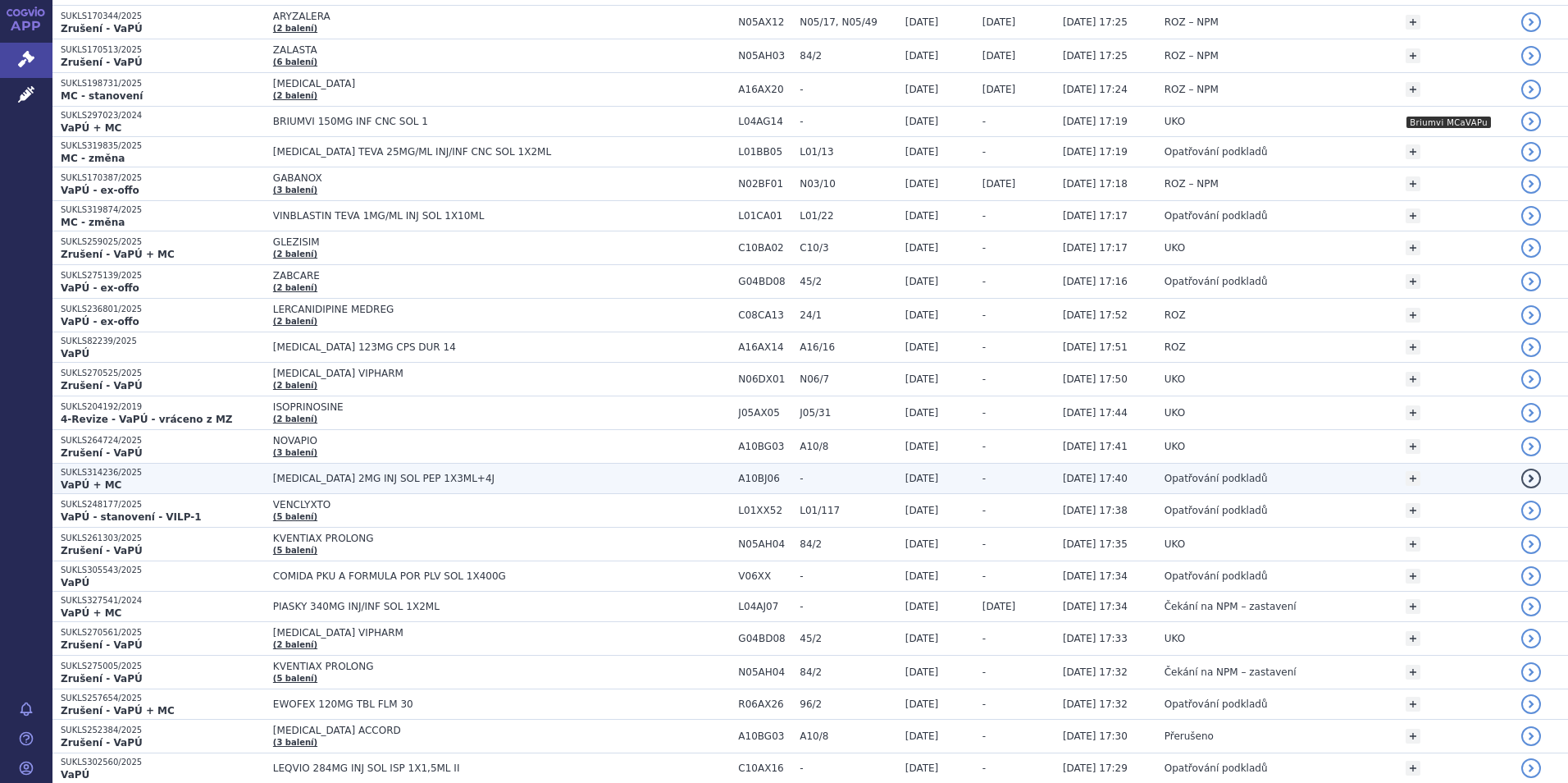
click at [818, 489] on td "-" at bounding box center [844, 478] width 105 height 31
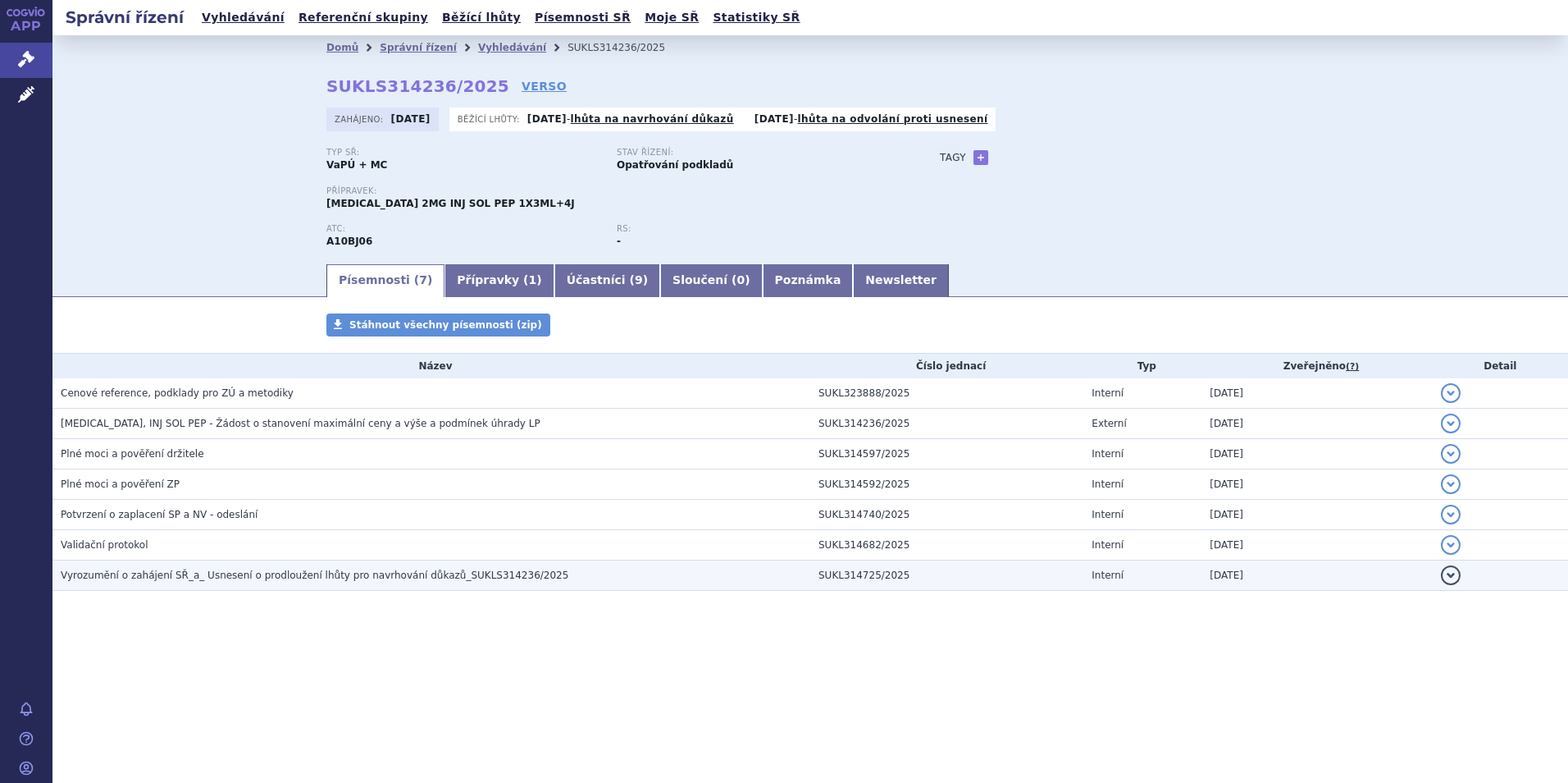
click at [218, 584] on h3 "Vyrozumění o zahájení SŘ_a_ Usnesení o prodloužení lhůty pro navrhování důkazů_…" at bounding box center [434, 575] width 749 height 17
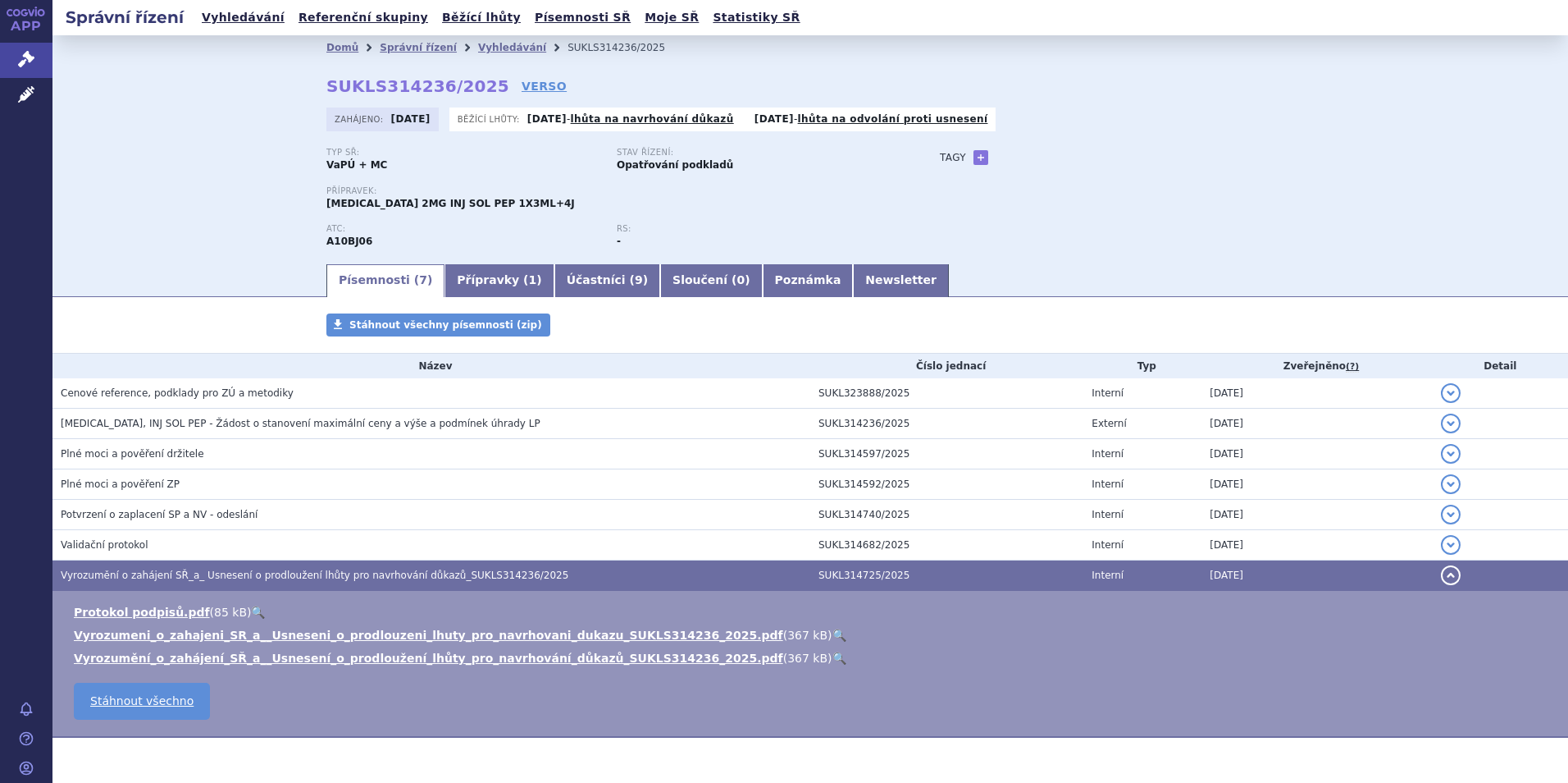
click at [218, 587] on td "Vyrozumění o zahájení SŘ_a_ Usnesení o prodloužení lhůty pro navrhování důkazů_…" at bounding box center [431, 575] width 758 height 31
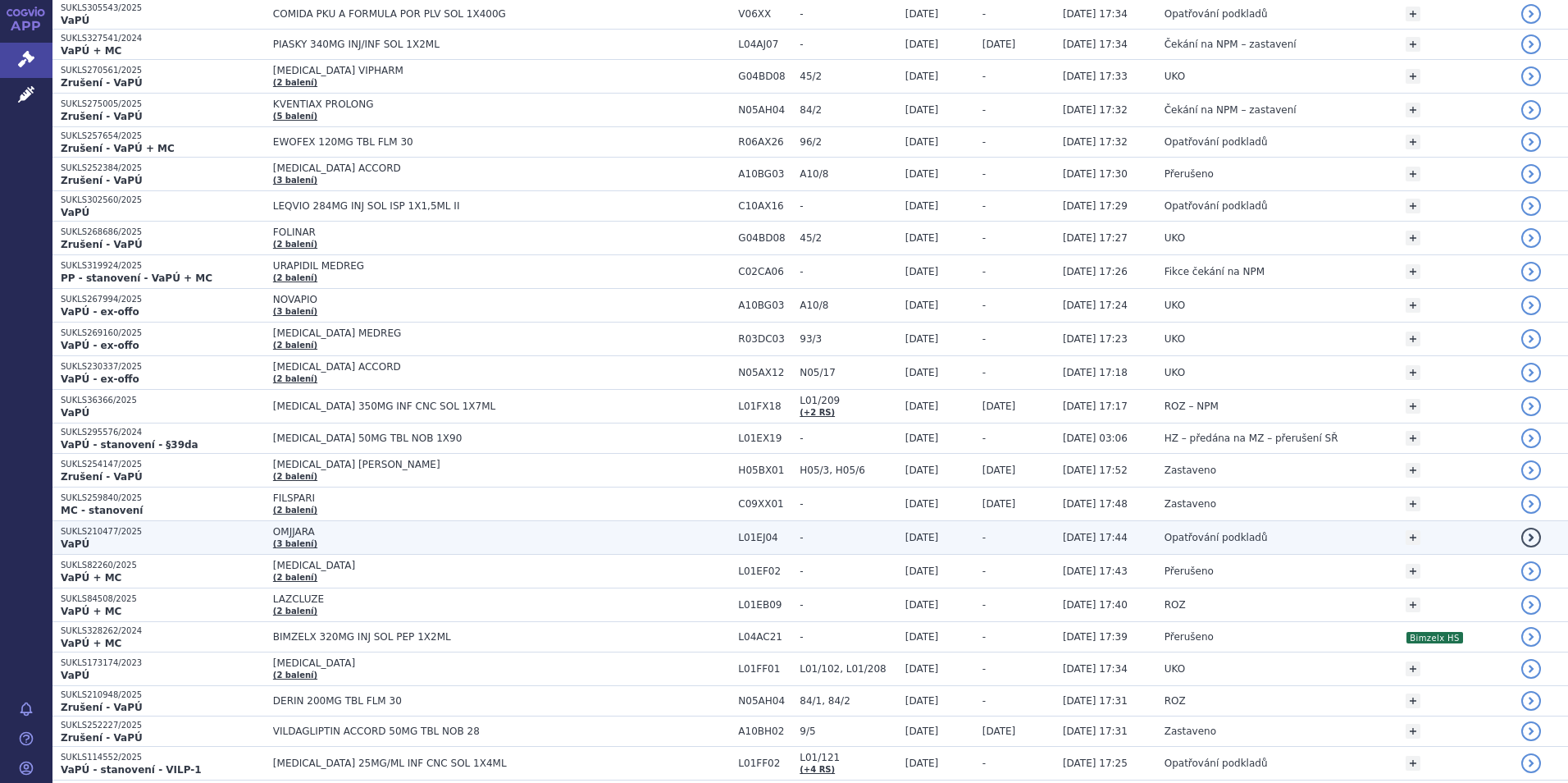
scroll to position [2543, 0]
